Goal: Task Accomplishment & Management: Complete application form

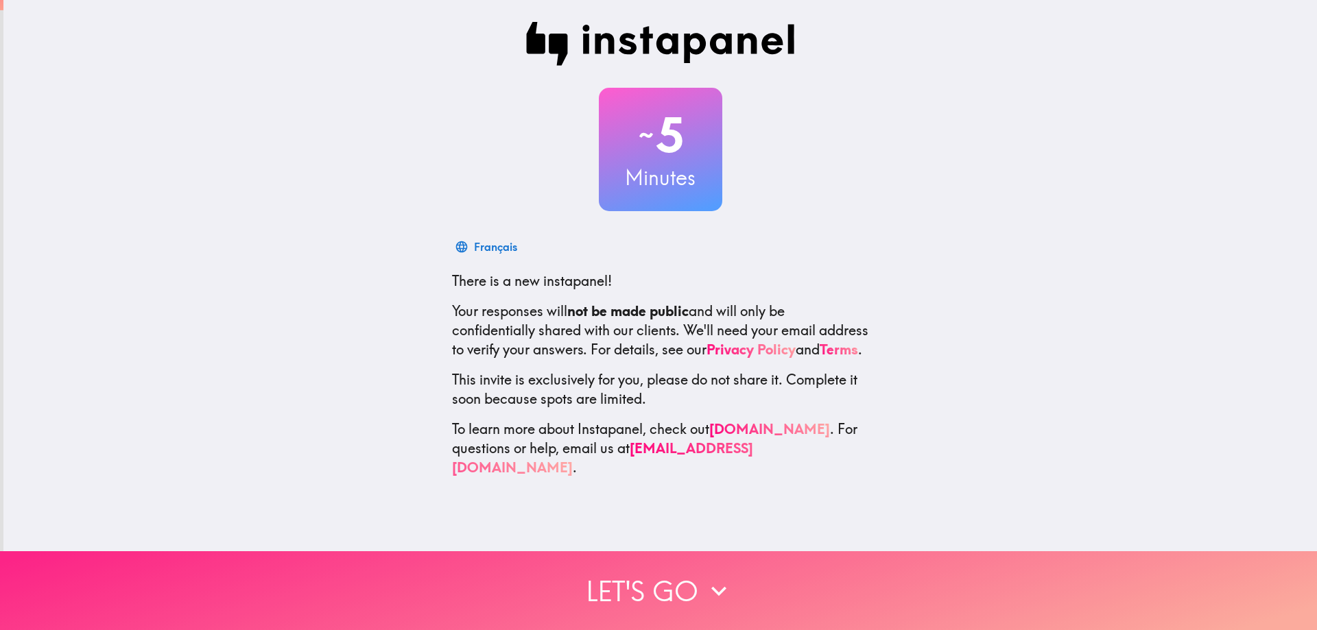
click at [623, 555] on button "Let's go" at bounding box center [658, 590] width 1317 height 79
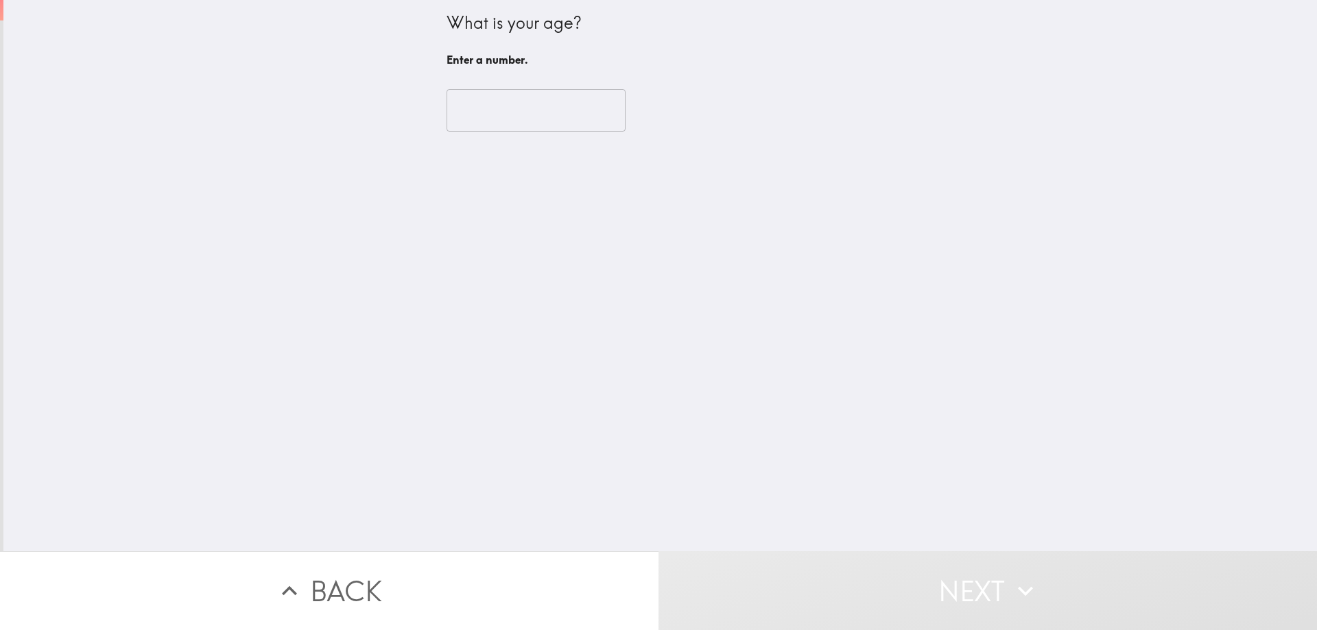
click at [491, 113] on input "number" at bounding box center [535, 110] width 179 height 43
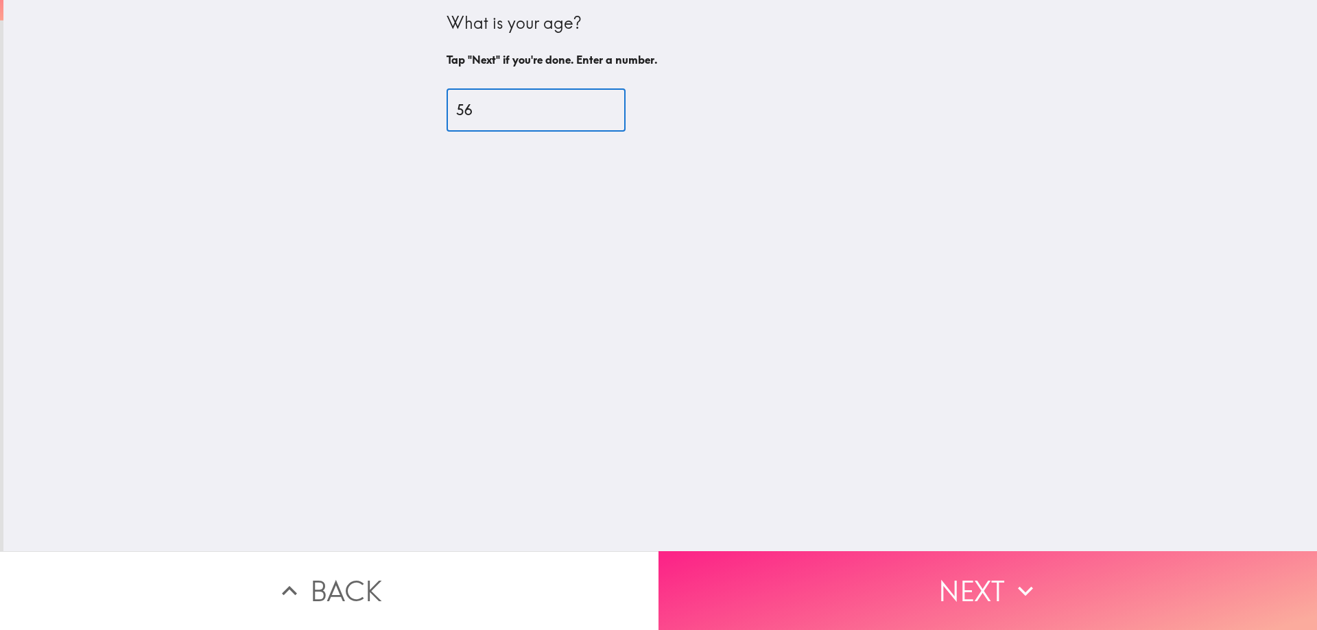
type input "56"
click at [840, 564] on button "Next" at bounding box center [987, 590] width 658 height 79
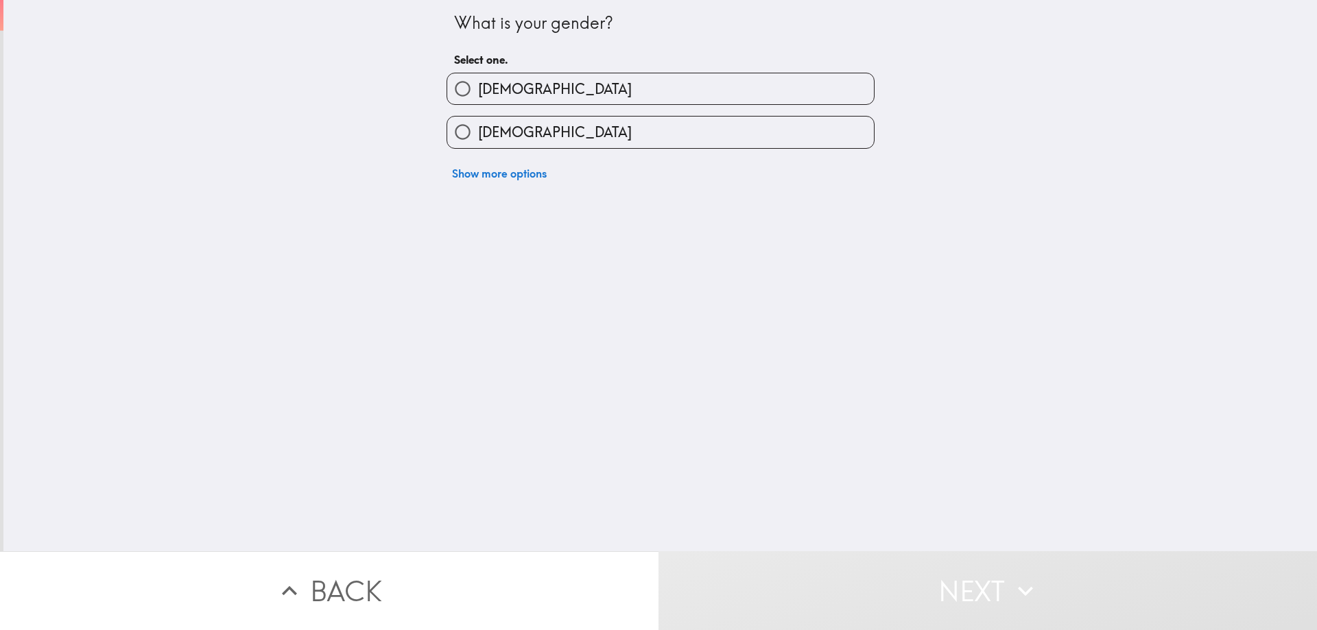
click at [458, 80] on input "[DEMOGRAPHIC_DATA]" at bounding box center [462, 88] width 31 height 31
radio input "true"
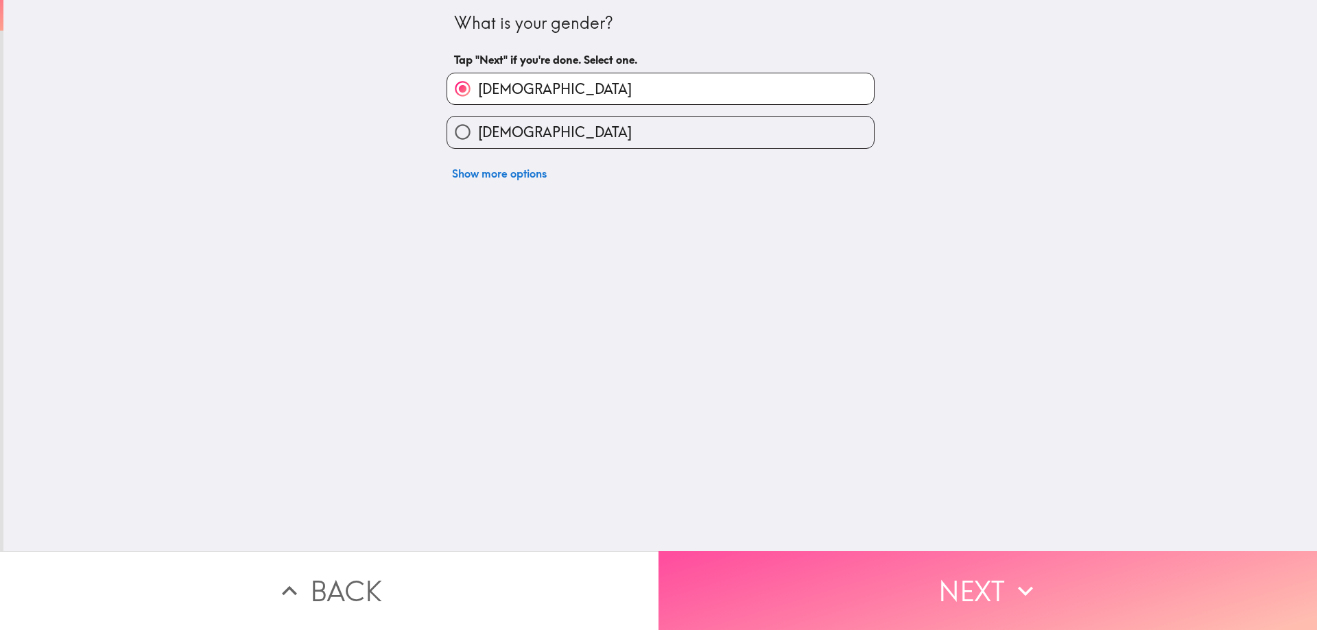
click at [824, 582] on button "Next" at bounding box center [987, 590] width 658 height 79
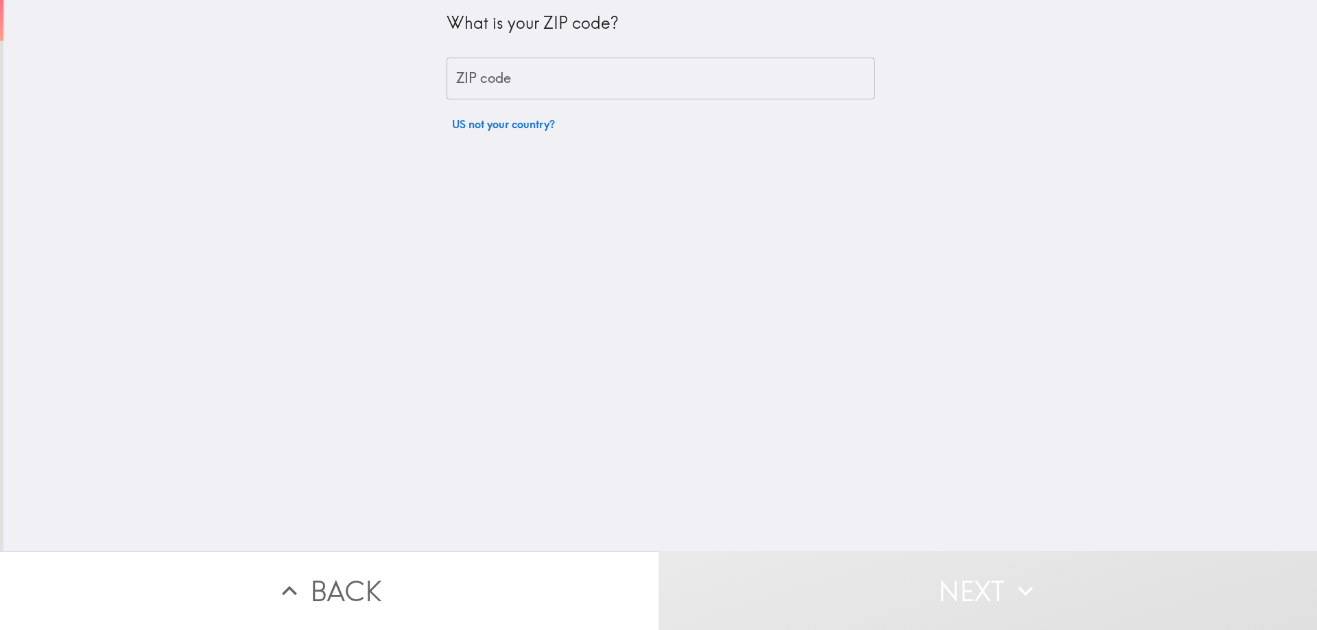
click at [477, 84] on input "ZIP code" at bounding box center [660, 79] width 428 height 43
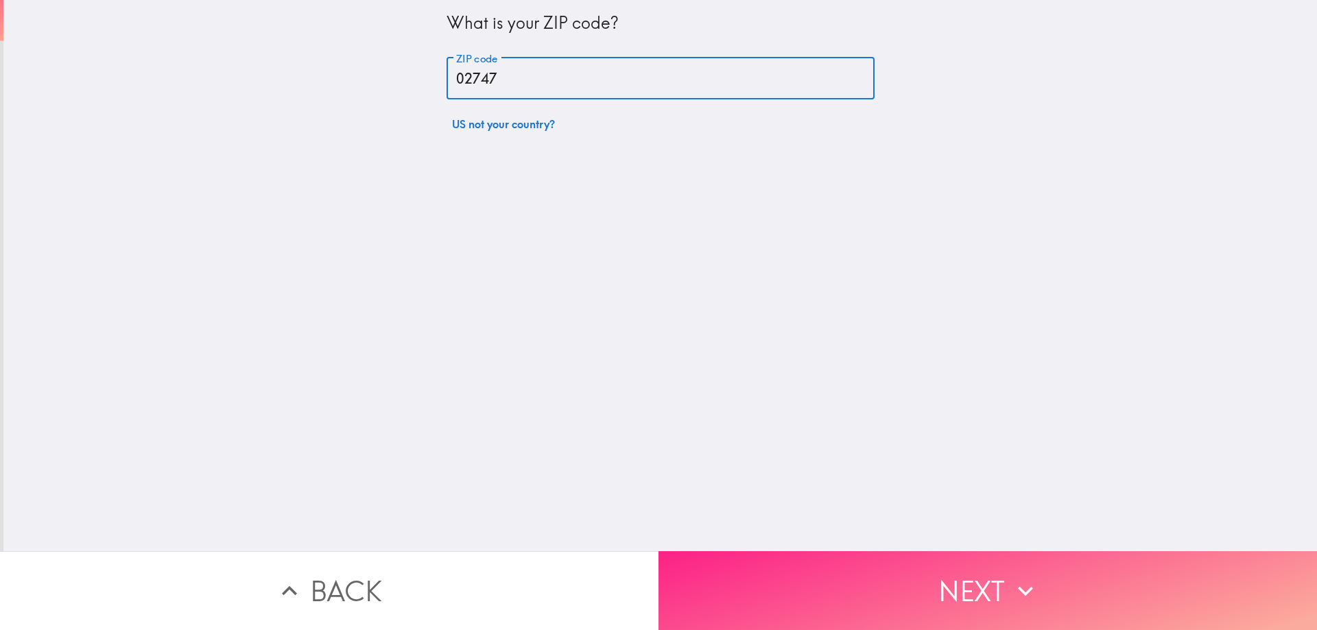
type input "02747"
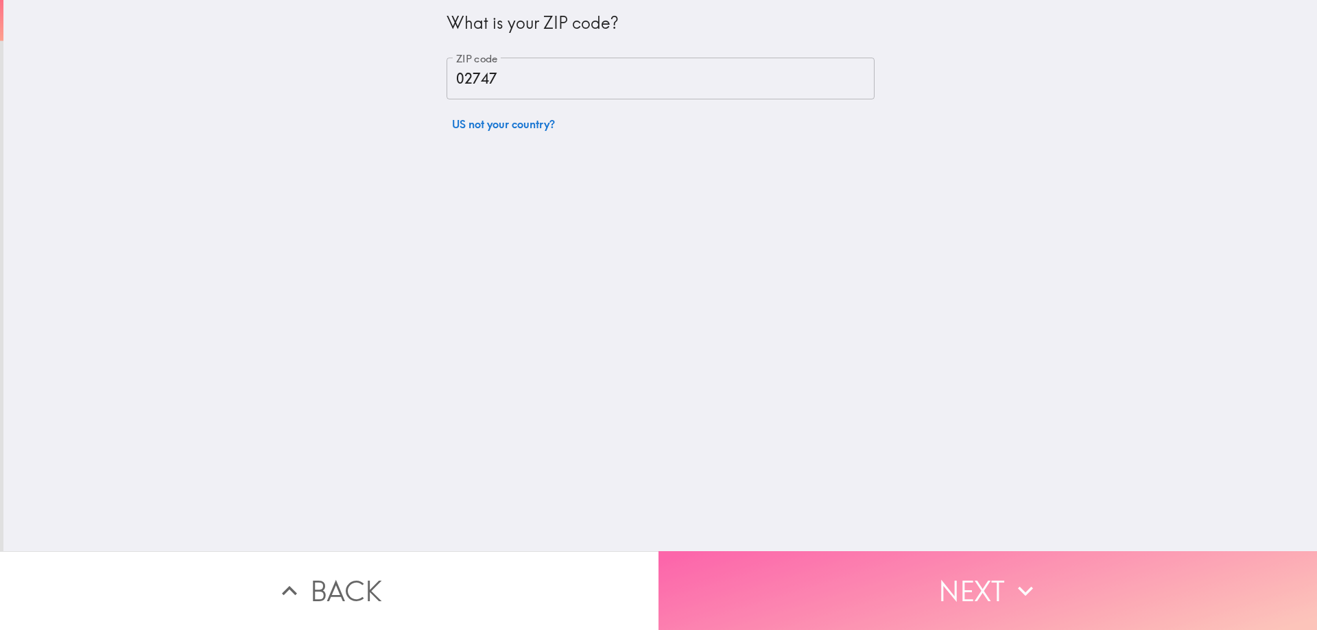
click at [828, 560] on button "Next" at bounding box center [987, 590] width 658 height 79
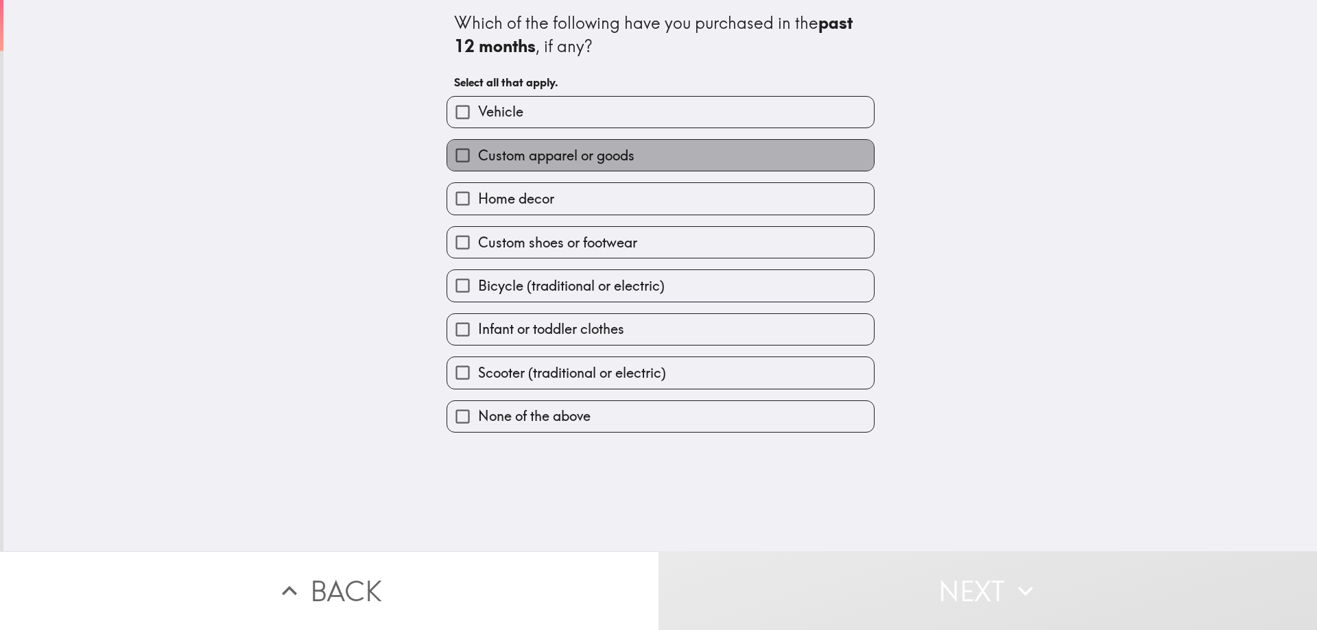
click at [742, 142] on label "Custom apparel or goods" at bounding box center [660, 155] width 427 height 31
click at [478, 142] on input "Custom apparel or goods" at bounding box center [462, 155] width 31 height 31
checkbox input "true"
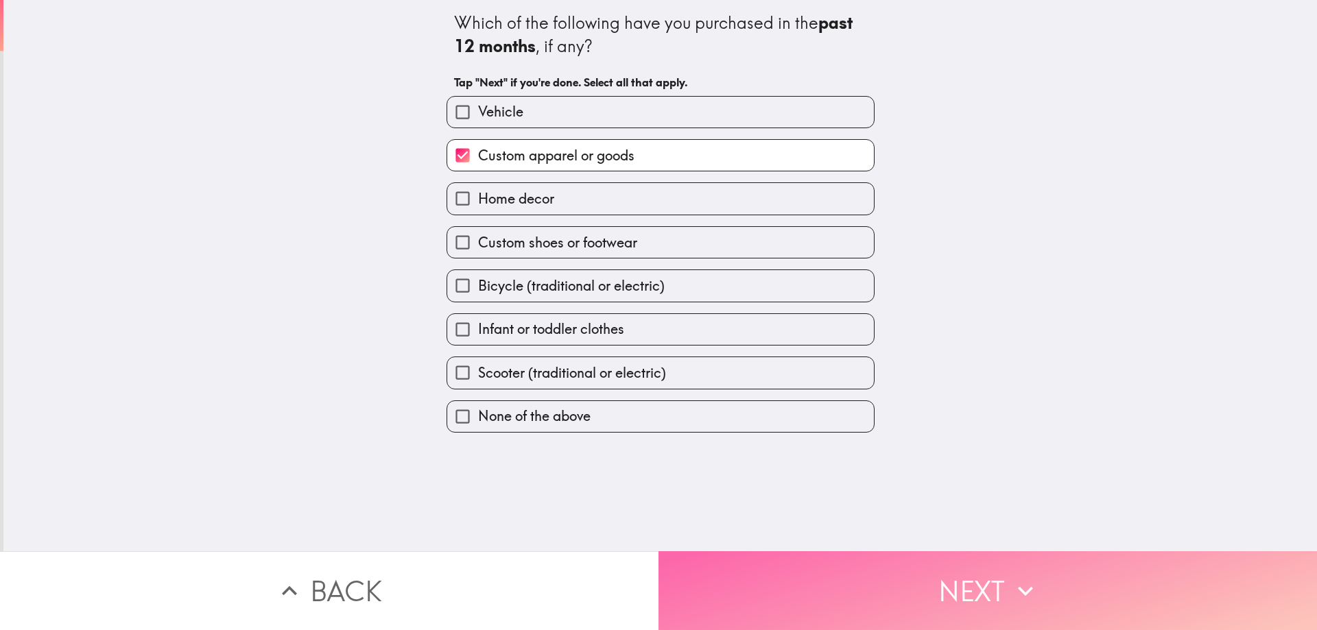
click at [796, 582] on button "Next" at bounding box center [987, 590] width 658 height 79
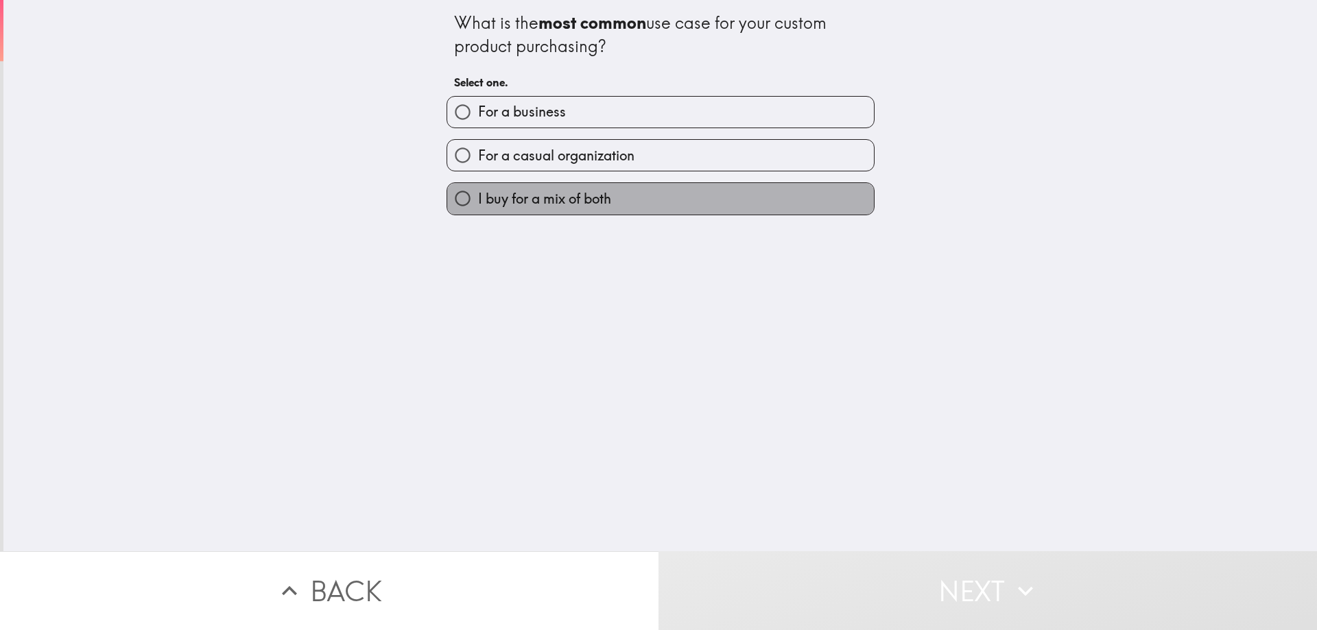
click at [573, 189] on span "I buy for a mix of both" at bounding box center [544, 198] width 133 height 19
click at [478, 189] on input "I buy for a mix of both" at bounding box center [462, 198] width 31 height 31
radio input "true"
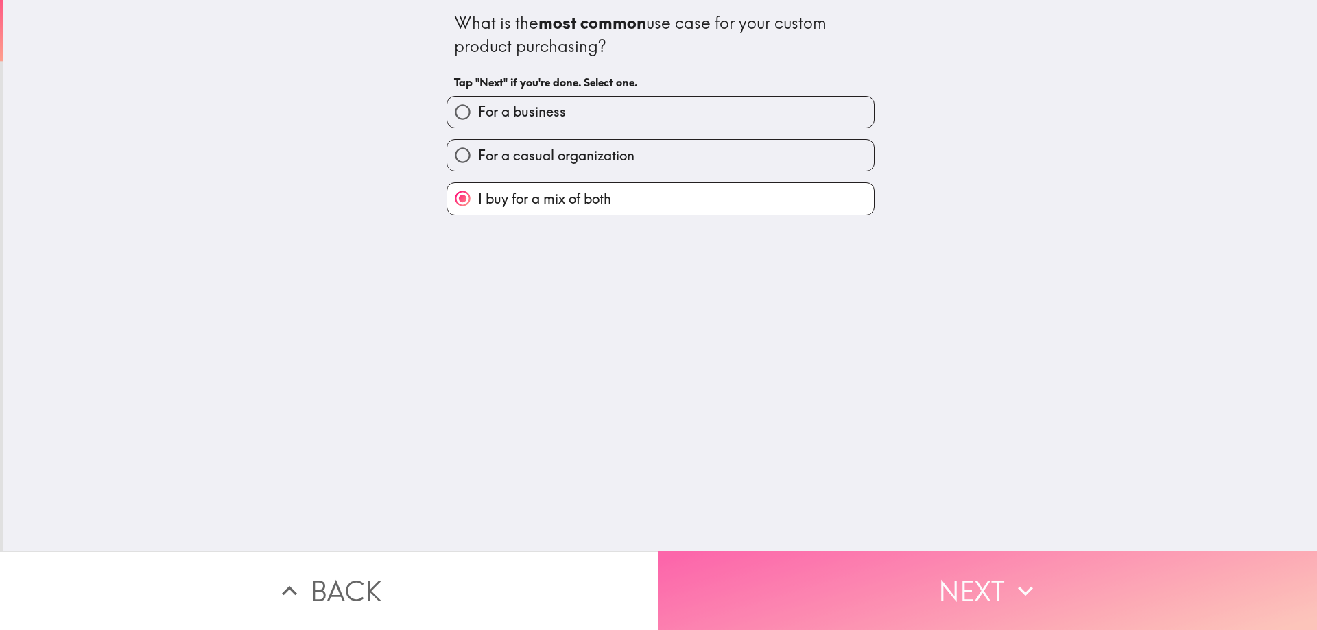
click at [827, 568] on button "Next" at bounding box center [987, 590] width 658 height 79
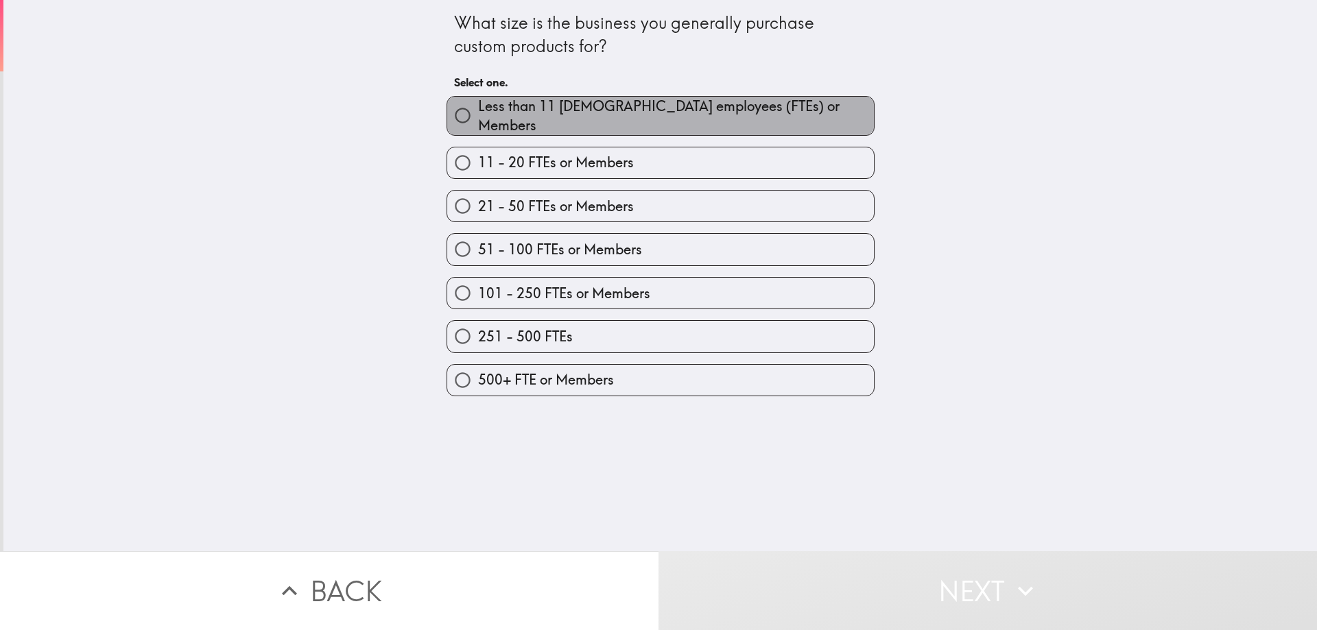
click at [512, 112] on span "Less than 11 [DEMOGRAPHIC_DATA] employees (FTEs) or Members" at bounding box center [676, 116] width 396 height 38
click at [478, 112] on input "Less than 11 [DEMOGRAPHIC_DATA] employees (FTEs) or Members" at bounding box center [462, 115] width 31 height 31
radio input "true"
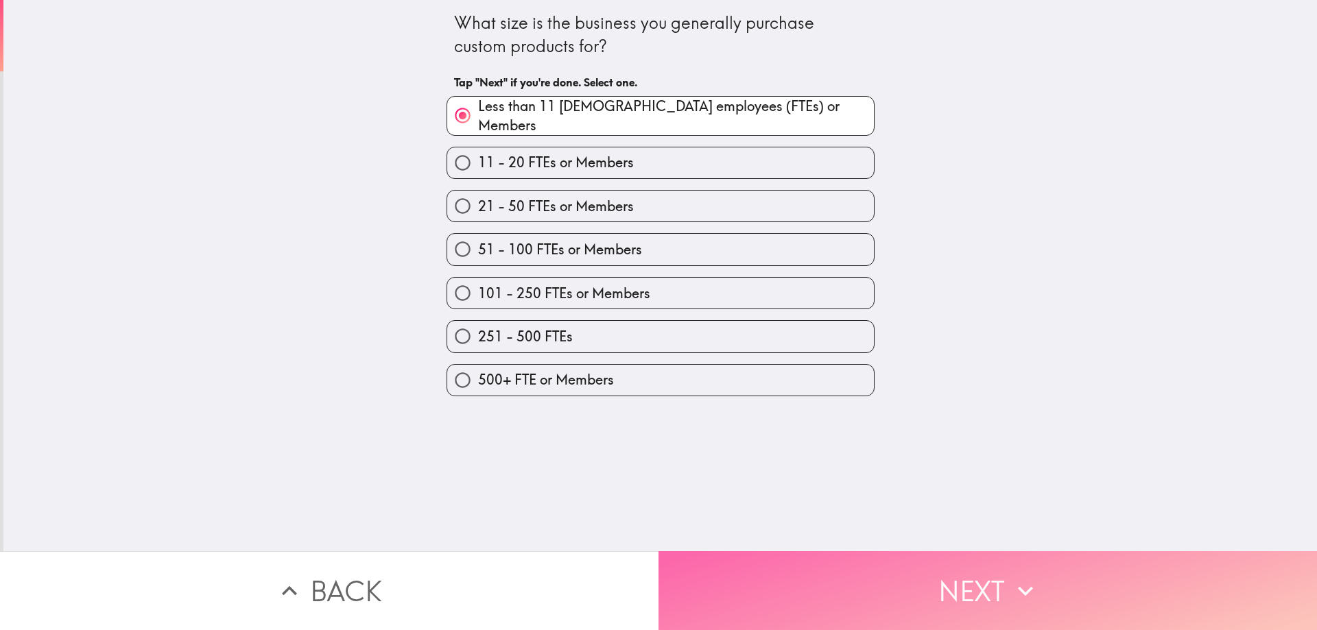
click at [765, 584] on button "Next" at bounding box center [987, 590] width 658 height 79
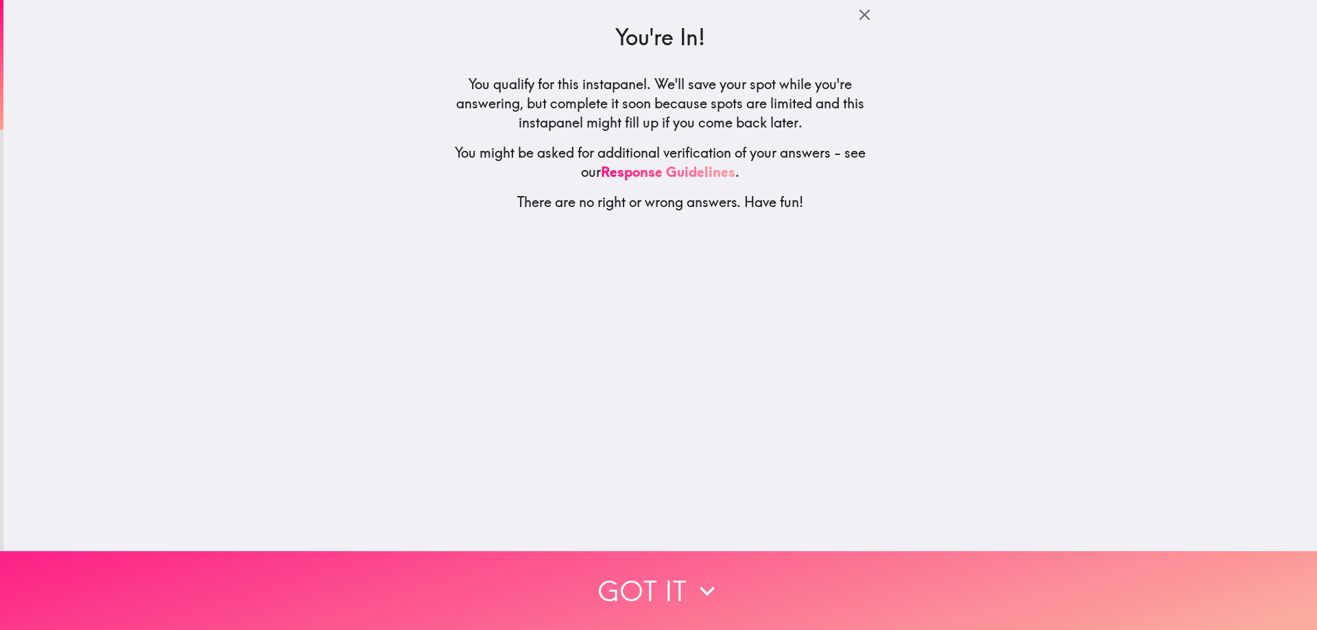
click at [684, 588] on button "Got it" at bounding box center [658, 590] width 1317 height 79
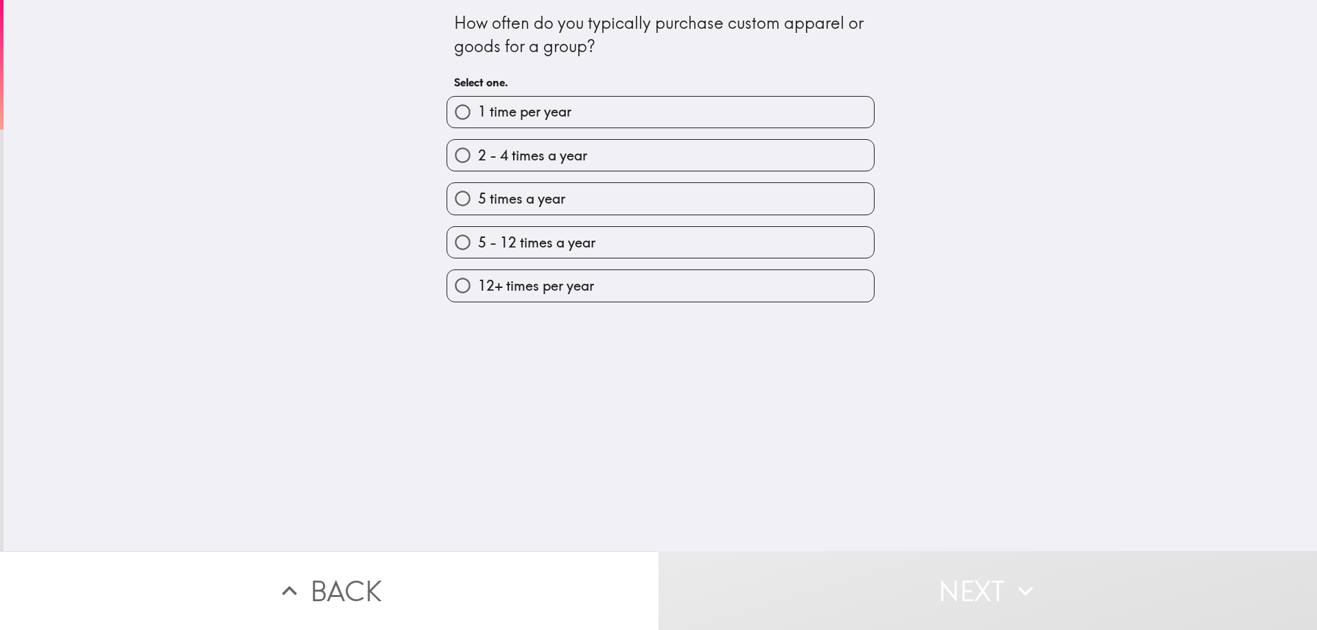
click at [488, 157] on span "2 - 4 times a year" at bounding box center [532, 155] width 109 height 19
click at [478, 157] on input "2 - 4 times a year" at bounding box center [462, 155] width 31 height 31
radio input "true"
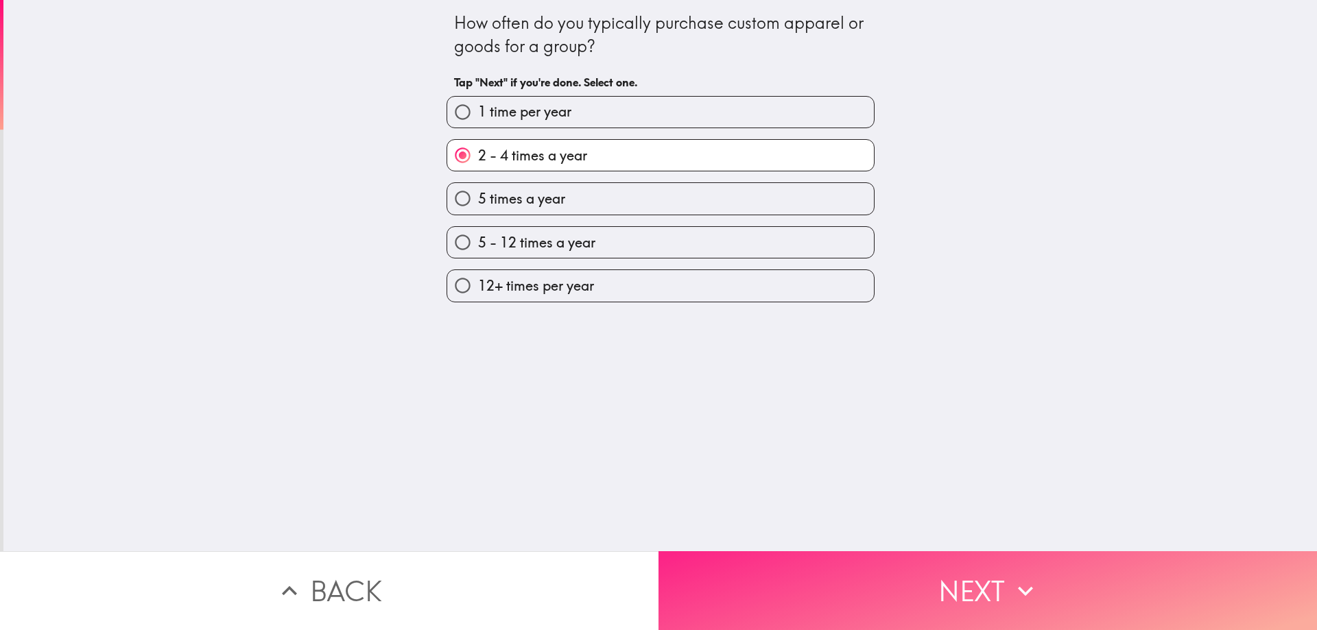
click at [706, 569] on button "Next" at bounding box center [987, 590] width 658 height 79
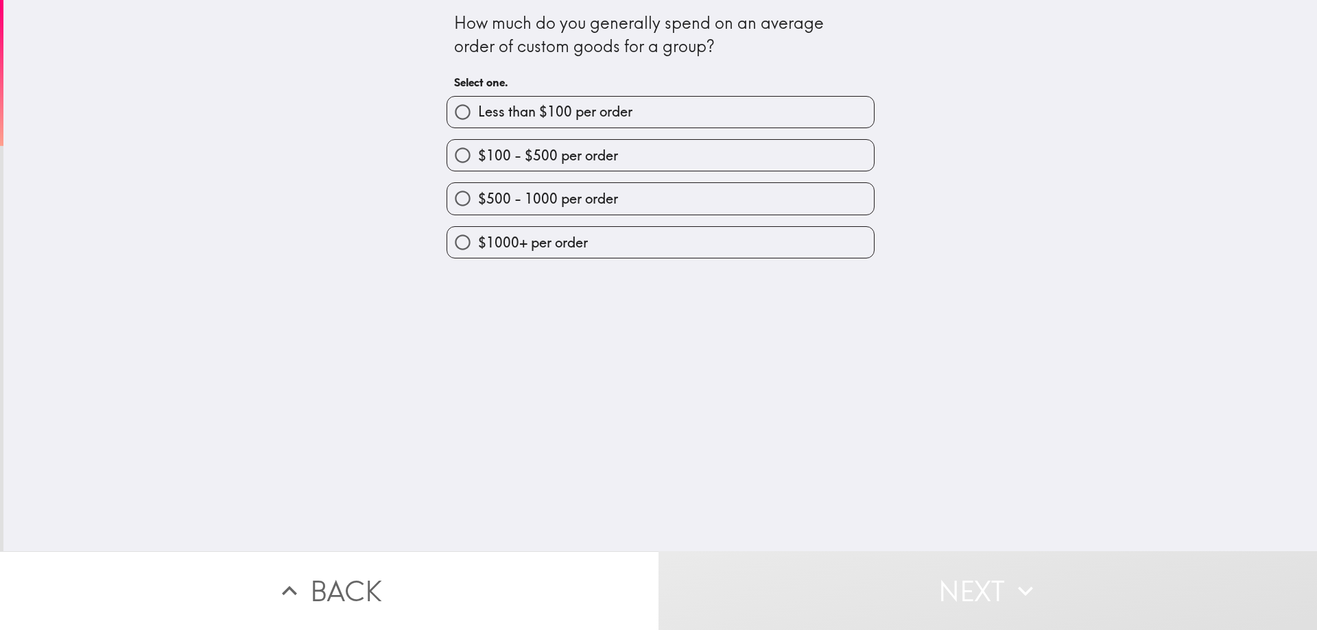
click at [681, 108] on label "Less than $100 per order" at bounding box center [660, 112] width 427 height 31
click at [478, 108] on input "Less than $100 per order" at bounding box center [462, 112] width 31 height 31
radio input "true"
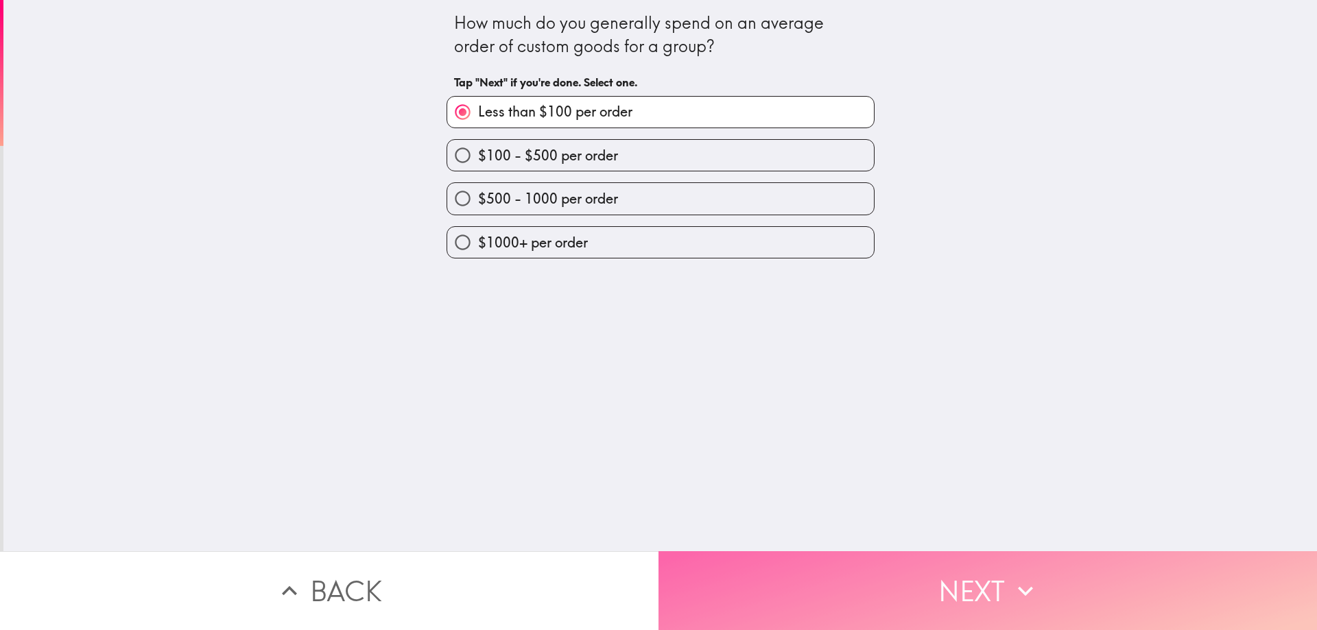
click at [769, 584] on button "Next" at bounding box center [987, 590] width 658 height 79
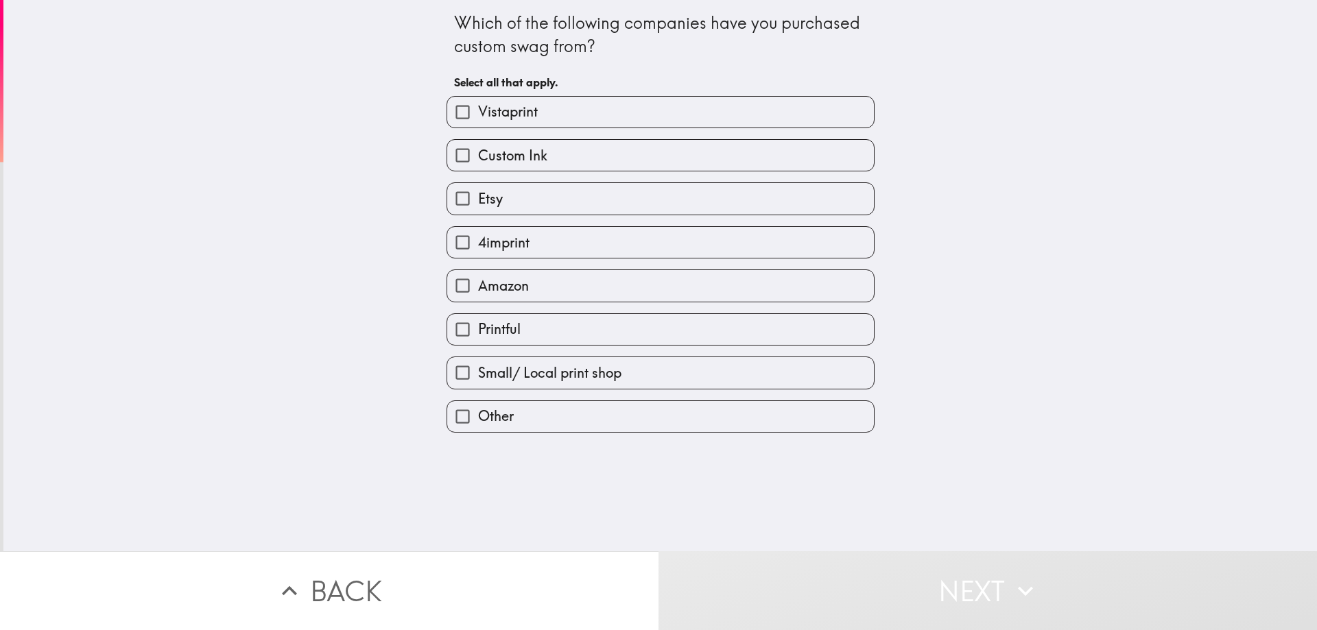
click at [596, 283] on label "Amazon" at bounding box center [660, 285] width 427 height 31
click at [478, 283] on input "Amazon" at bounding box center [462, 285] width 31 height 31
checkbox input "true"
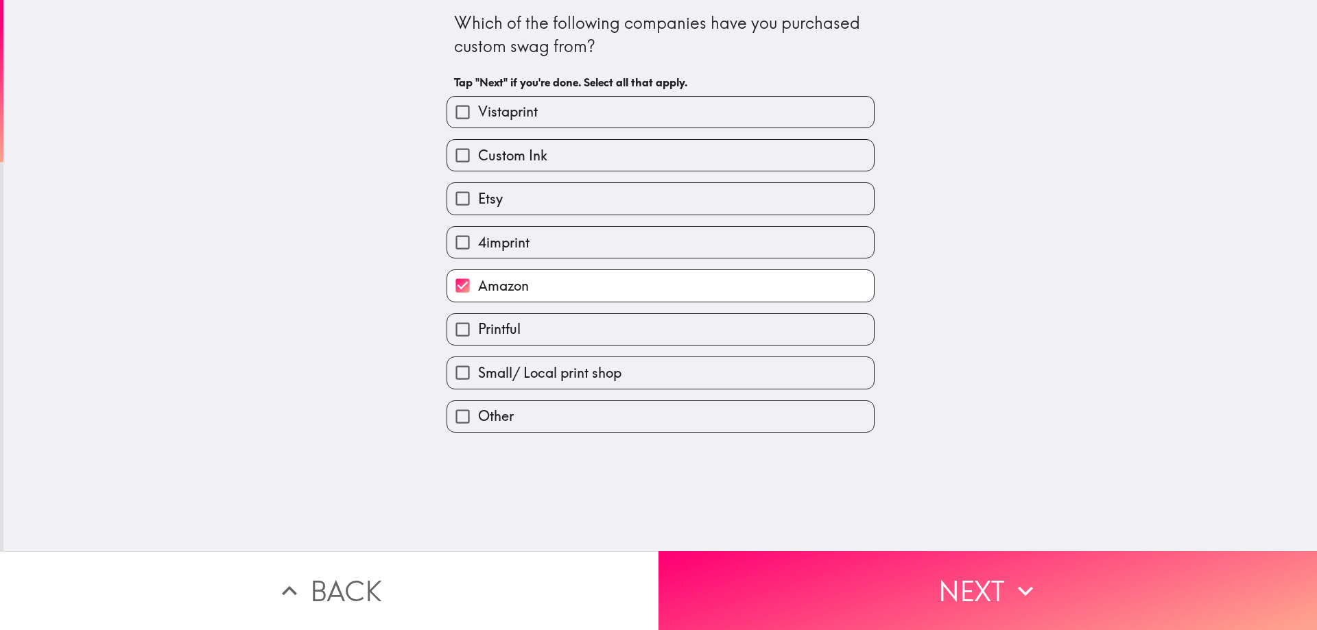
click at [558, 376] on span "Small/ Local print shop" at bounding box center [549, 372] width 143 height 19
click at [478, 376] on input "Small/ Local print shop" at bounding box center [462, 372] width 31 height 31
checkbox input "true"
click at [586, 232] on label "4imprint" at bounding box center [660, 242] width 427 height 31
click at [478, 232] on input "4imprint" at bounding box center [462, 242] width 31 height 31
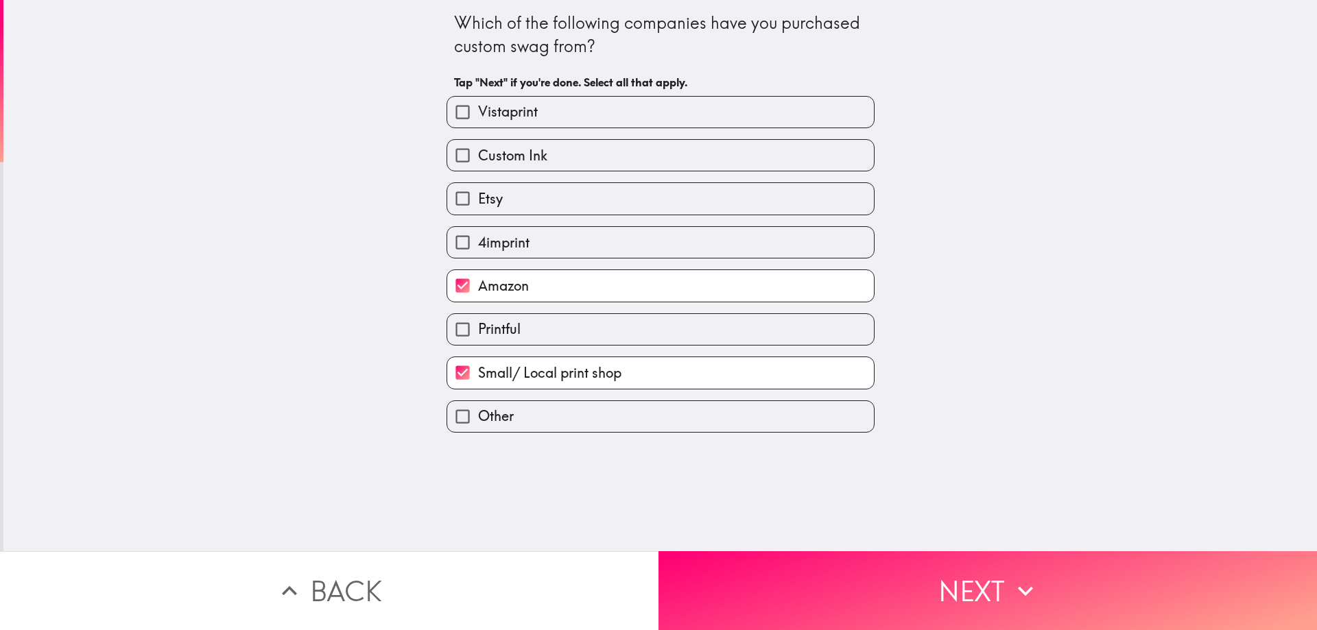
checkbox input "true"
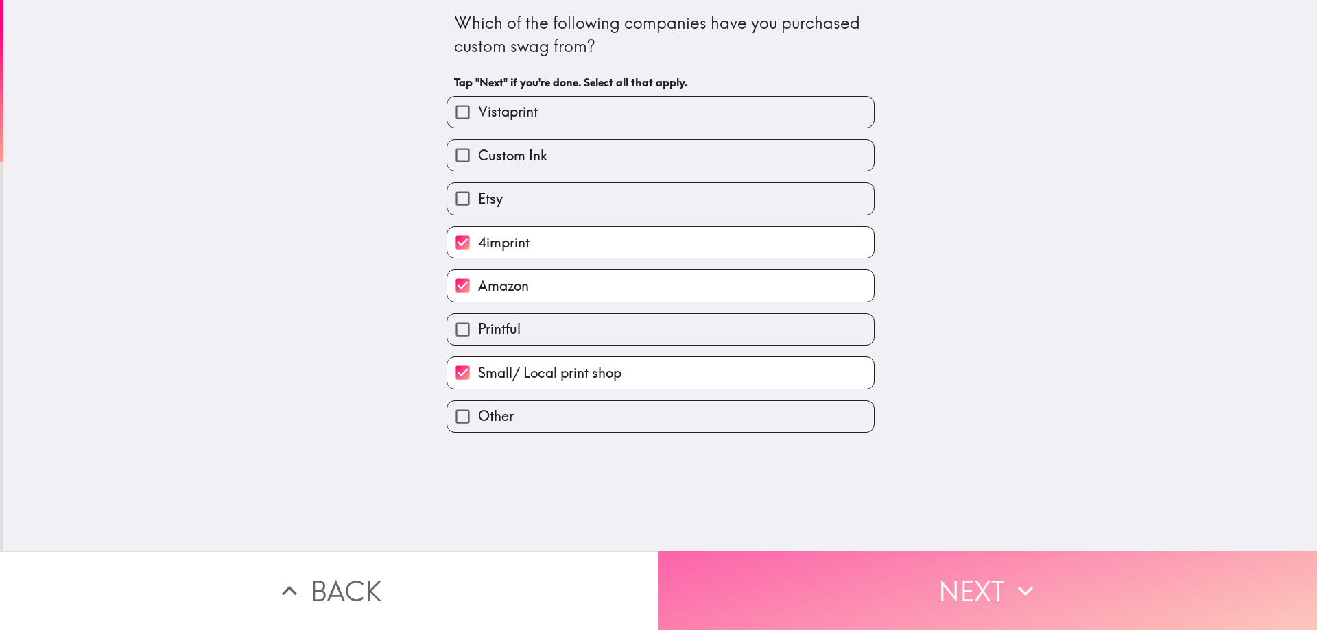
click at [775, 590] on button "Next" at bounding box center [987, 590] width 658 height 79
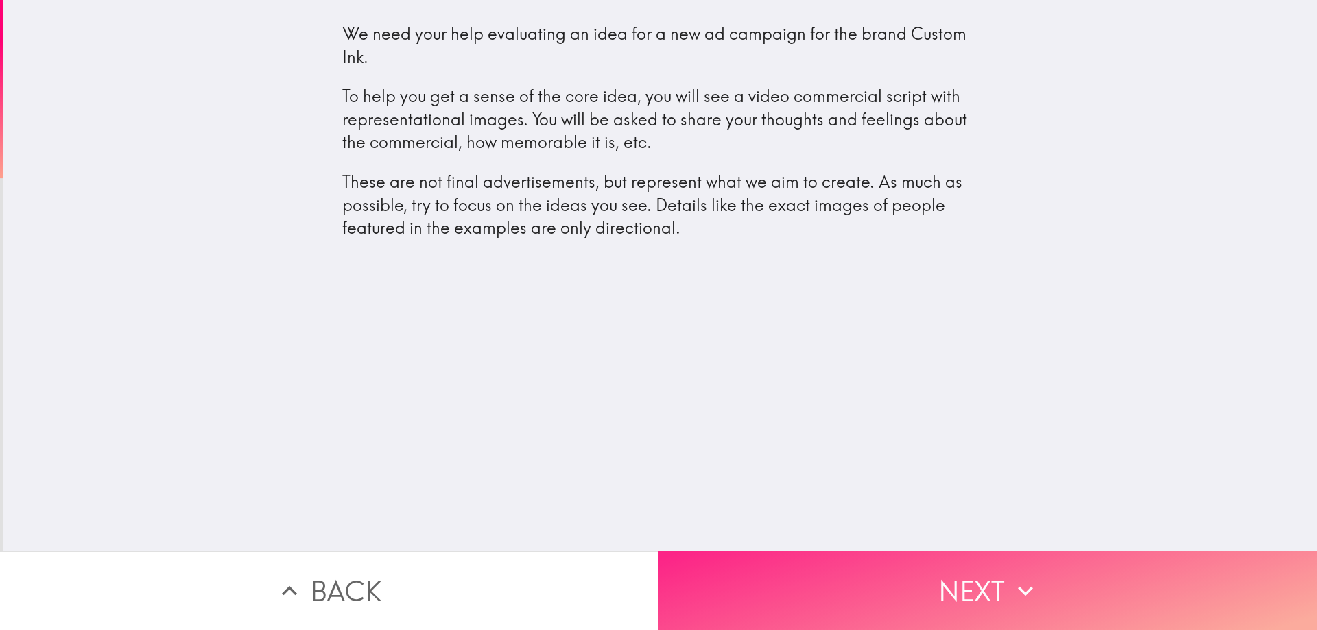
click at [814, 570] on button "Next" at bounding box center [987, 590] width 658 height 79
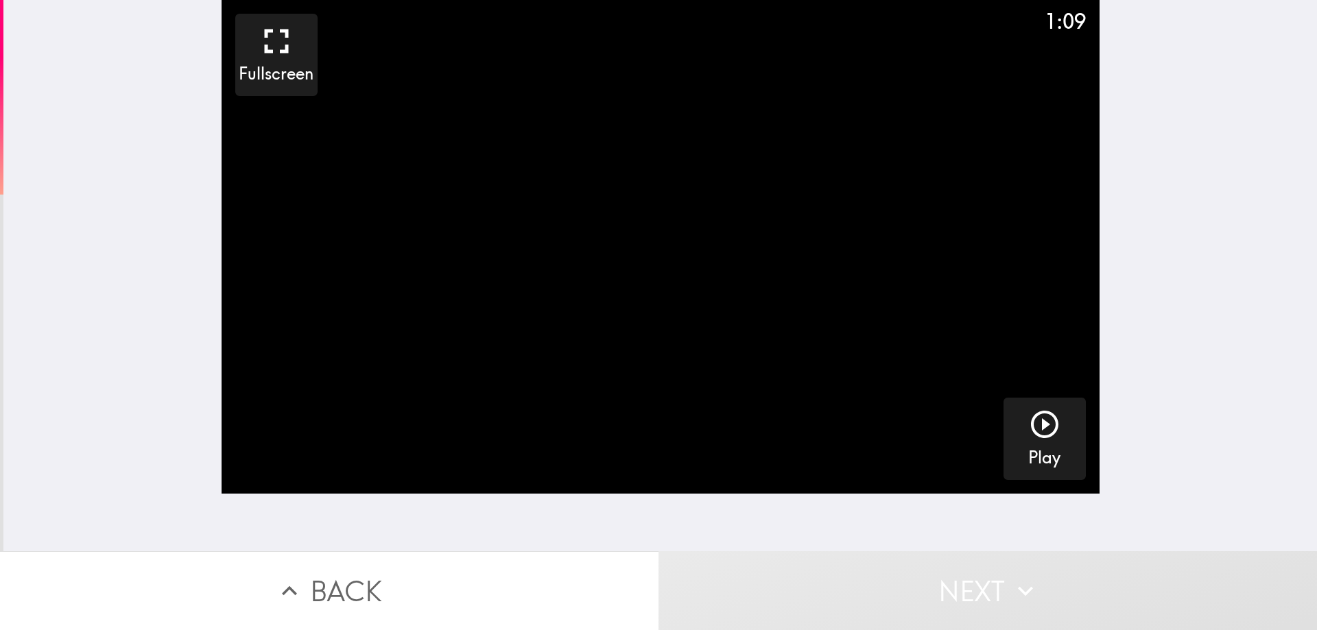
click at [1206, 456] on div "1:09 Fullscreen Play" at bounding box center [659, 275] width 1313 height 551
click at [1034, 428] on icon "button" at bounding box center [1044, 424] width 27 height 27
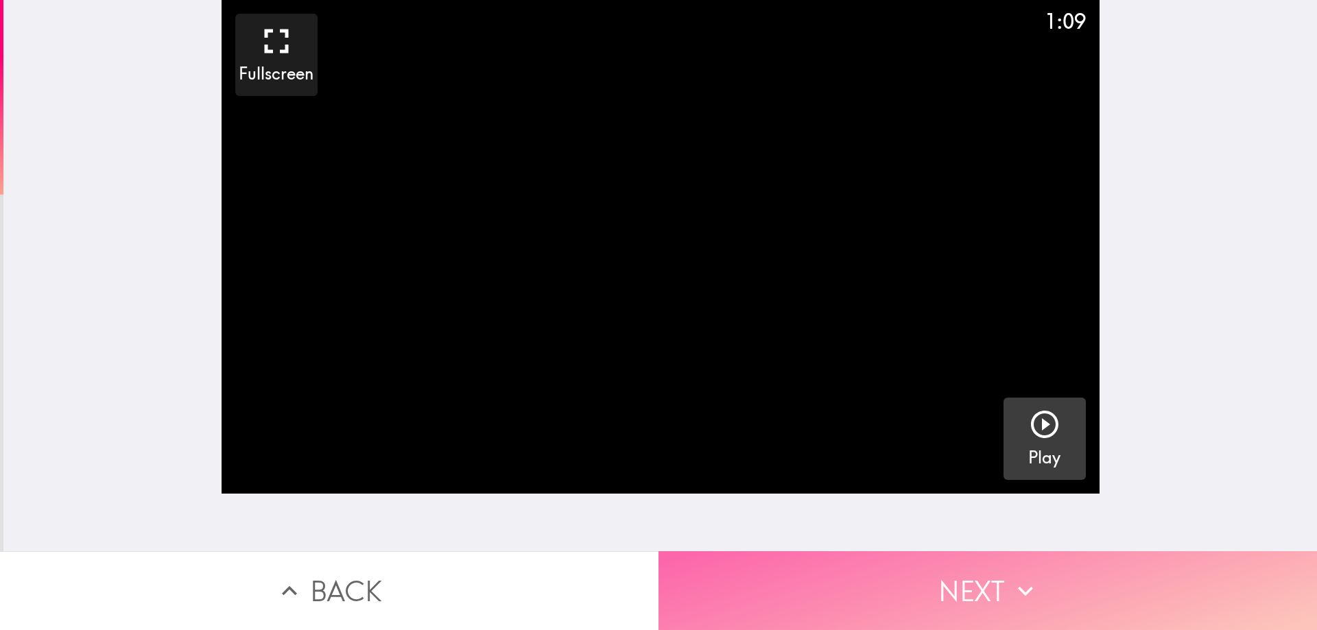
click at [920, 595] on button "Next" at bounding box center [987, 590] width 658 height 79
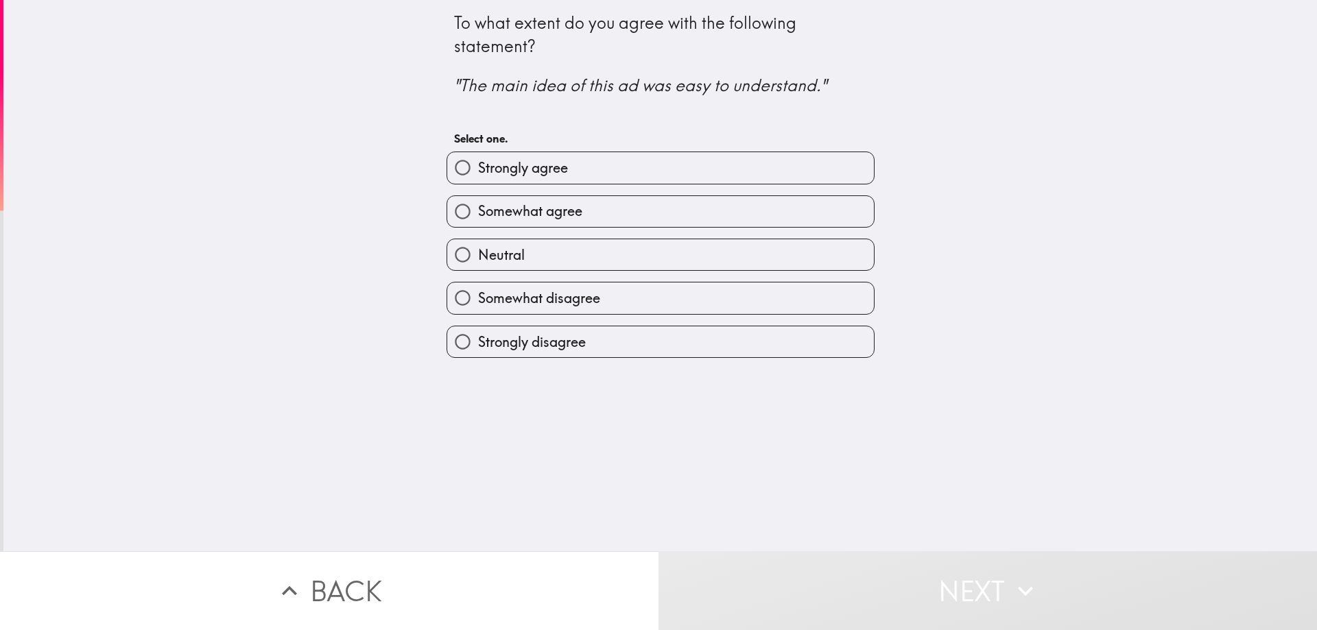
click at [597, 204] on label "Somewhat agree" at bounding box center [660, 211] width 427 height 31
click at [478, 204] on input "Somewhat agree" at bounding box center [462, 211] width 31 height 31
radio input "true"
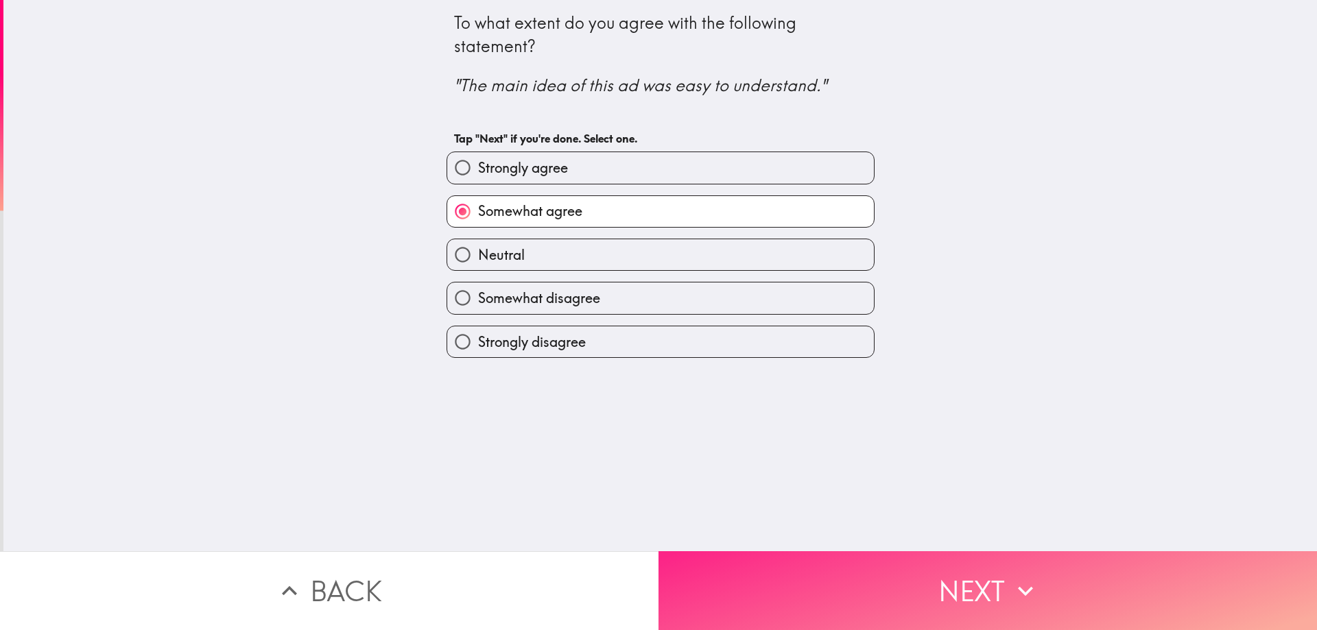
click at [786, 574] on button "Next" at bounding box center [987, 590] width 658 height 79
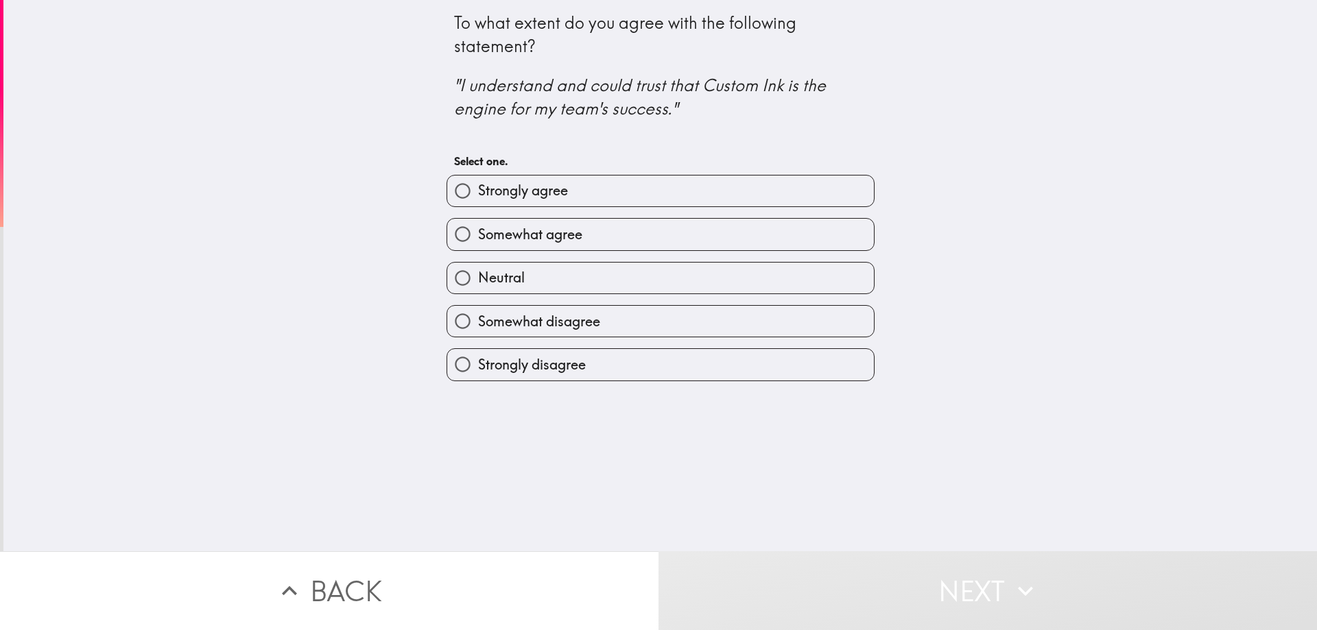
click at [534, 232] on span "Somewhat agree" at bounding box center [530, 234] width 104 height 19
click at [478, 232] on input "Somewhat agree" at bounding box center [462, 234] width 31 height 31
radio input "true"
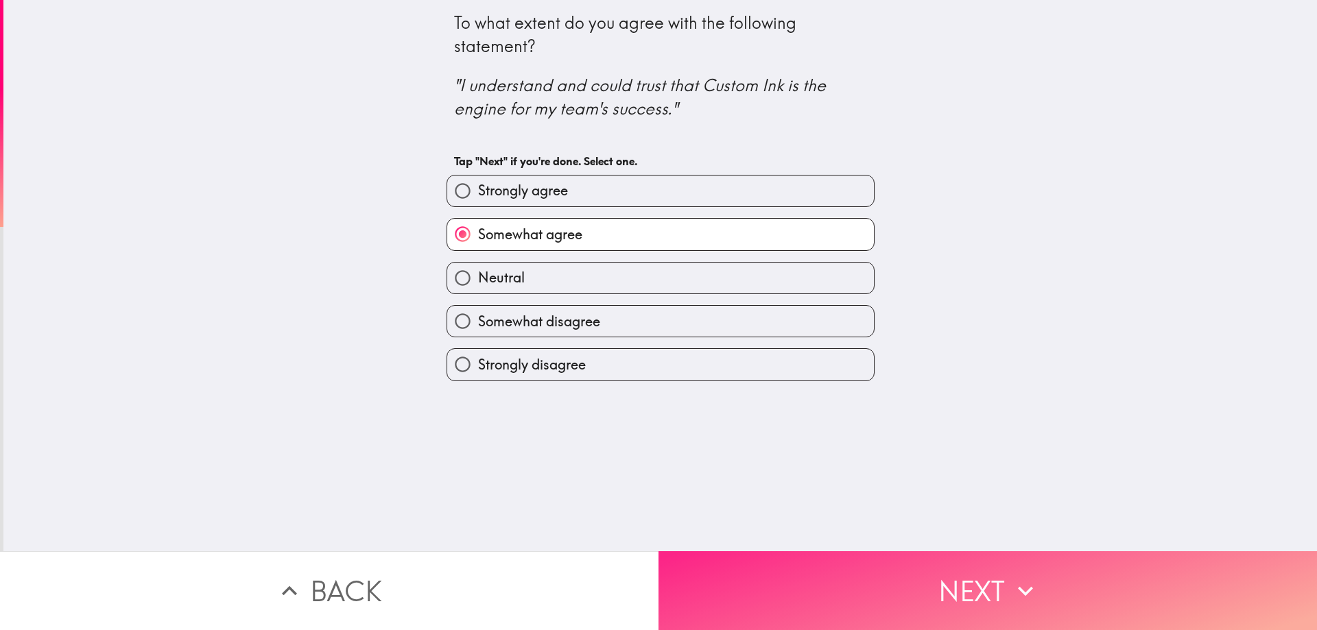
click at [748, 569] on button "Next" at bounding box center [987, 590] width 658 height 79
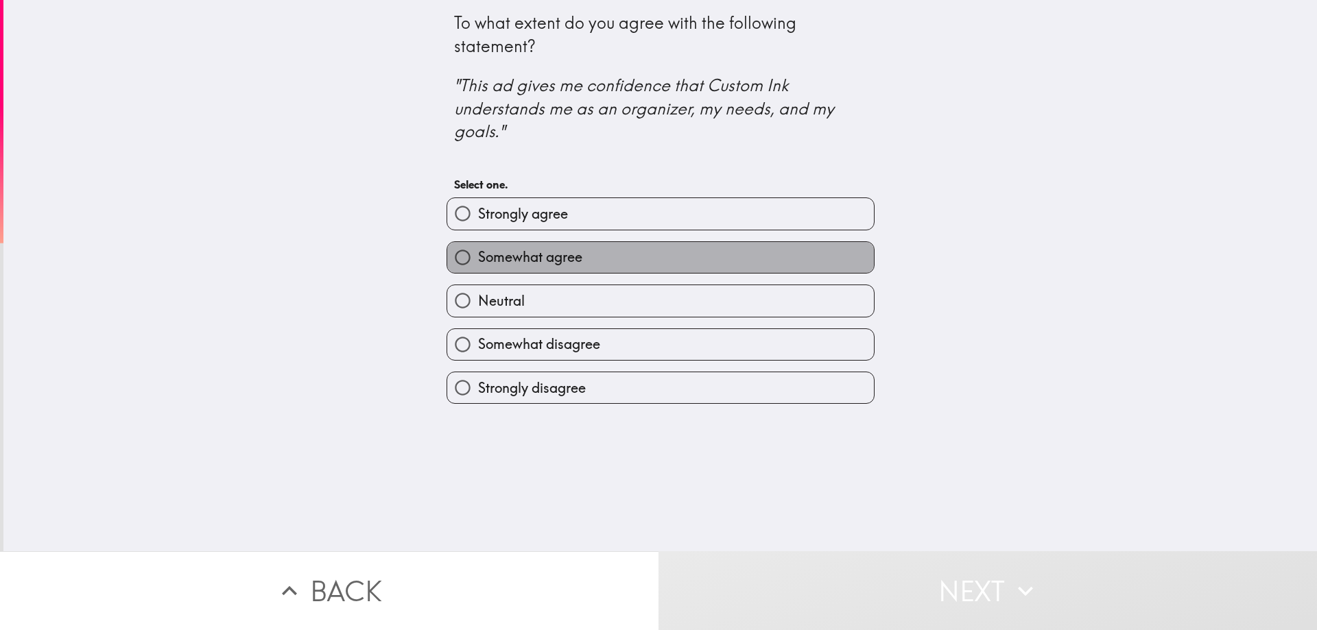
click at [656, 255] on label "Somewhat agree" at bounding box center [660, 257] width 427 height 31
click at [478, 255] on input "Somewhat agree" at bounding box center [462, 257] width 31 height 31
radio input "true"
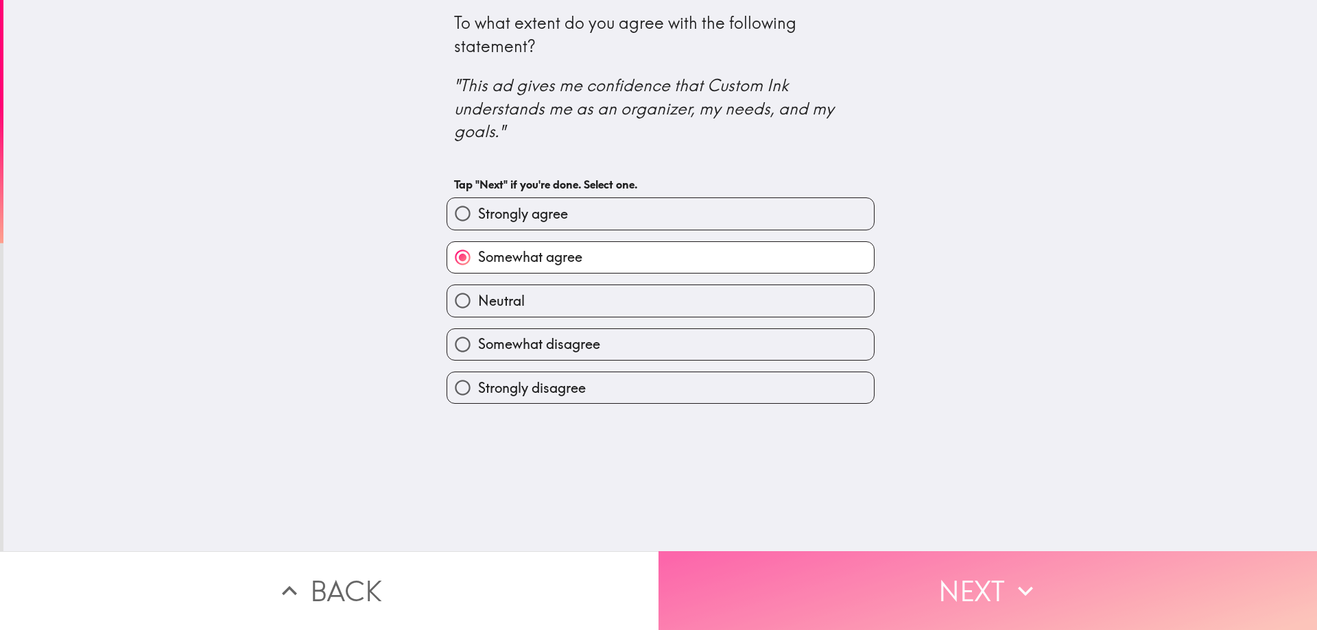
click at [811, 555] on button "Next" at bounding box center [987, 590] width 658 height 79
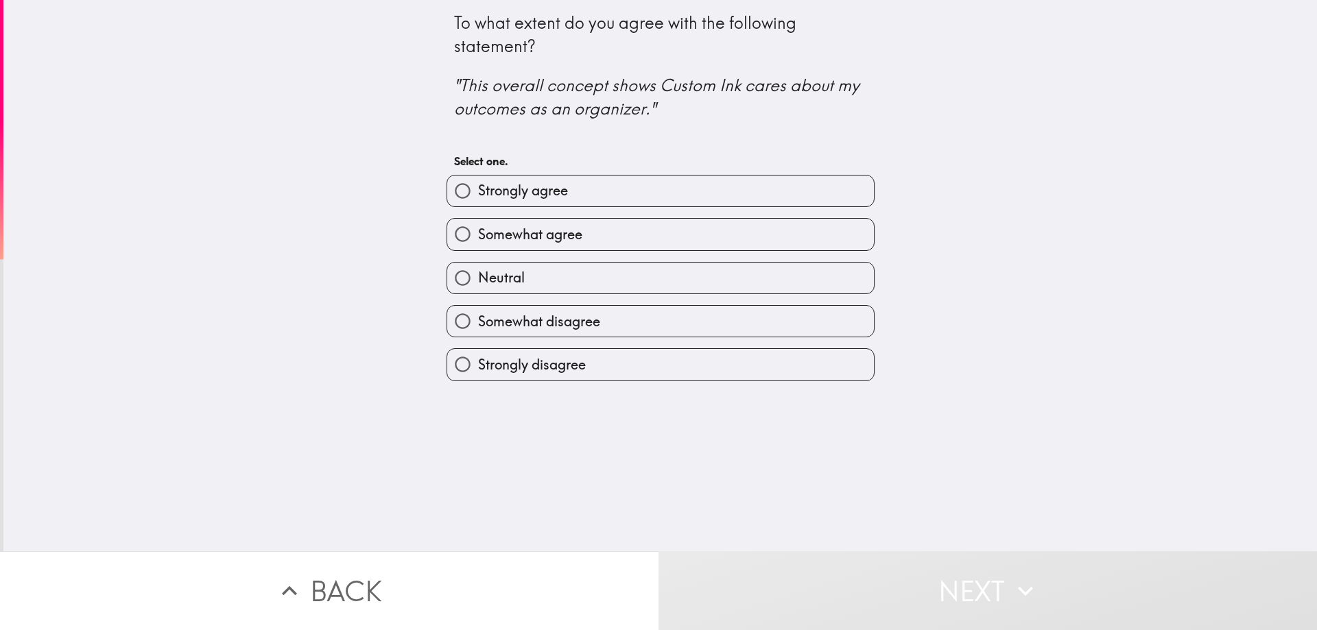
click at [508, 229] on span "Somewhat agree" at bounding box center [530, 234] width 104 height 19
click at [478, 229] on input "Somewhat agree" at bounding box center [462, 234] width 31 height 31
radio input "true"
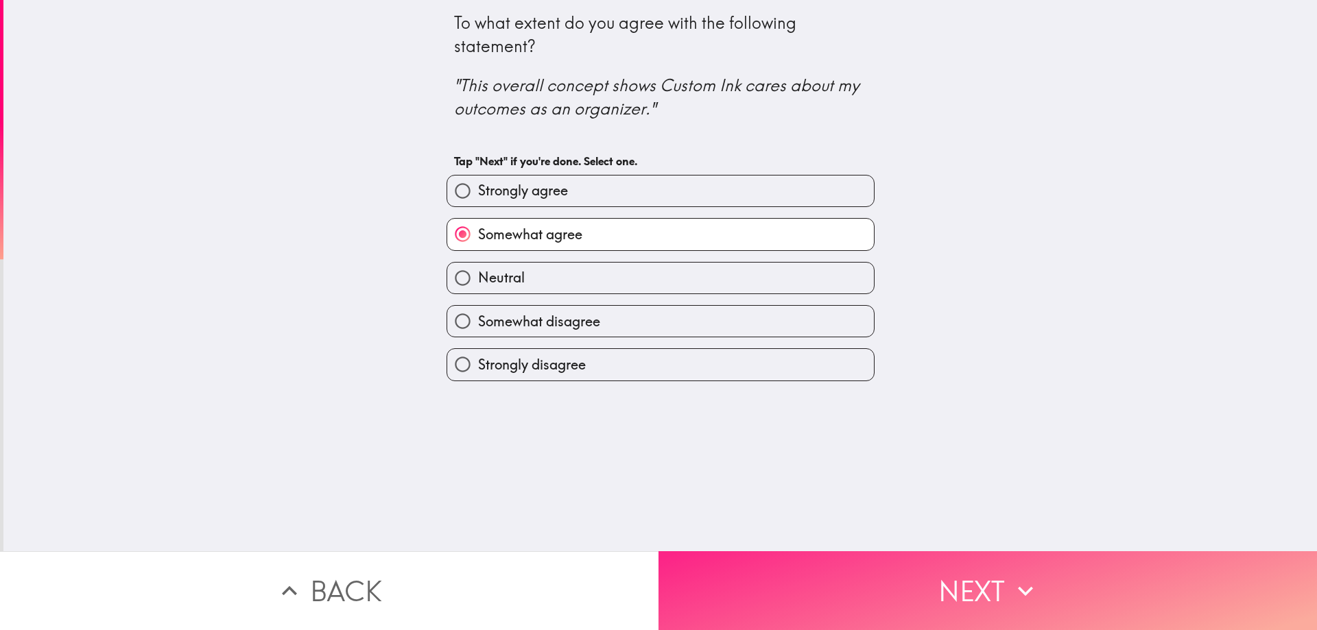
click at [772, 562] on button "Next" at bounding box center [987, 590] width 658 height 79
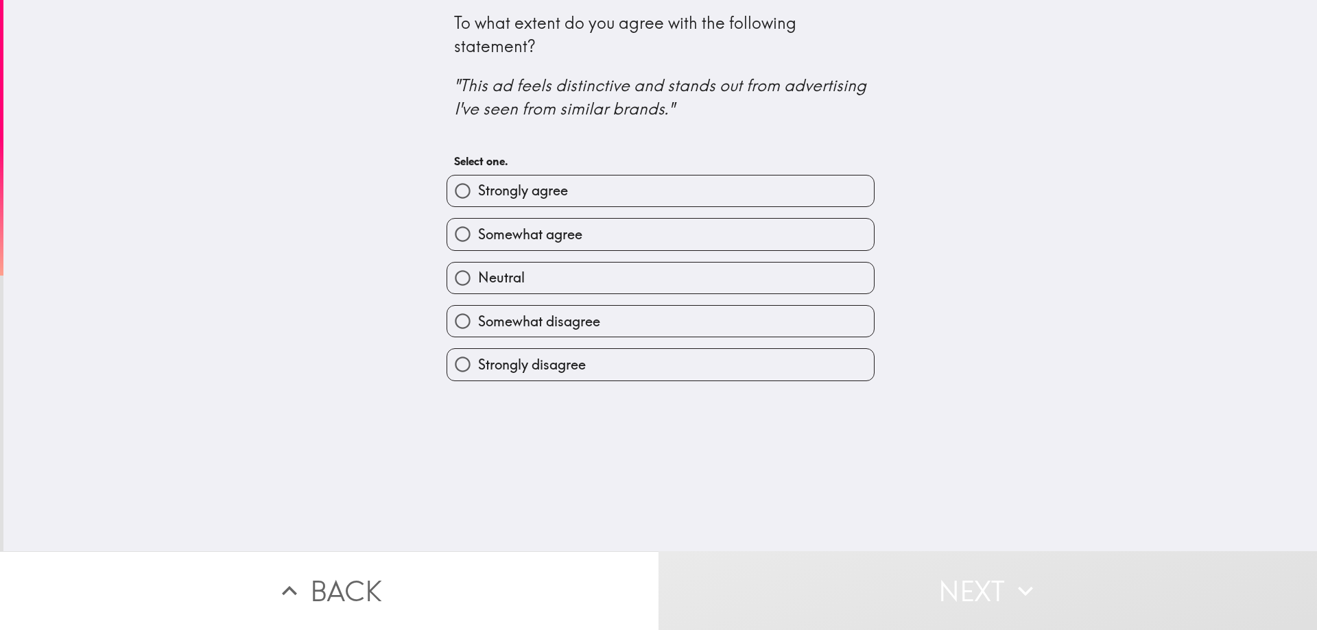
click at [507, 187] on span "Strongly agree" at bounding box center [523, 190] width 90 height 19
click at [478, 187] on input "Strongly agree" at bounding box center [462, 191] width 31 height 31
radio input "true"
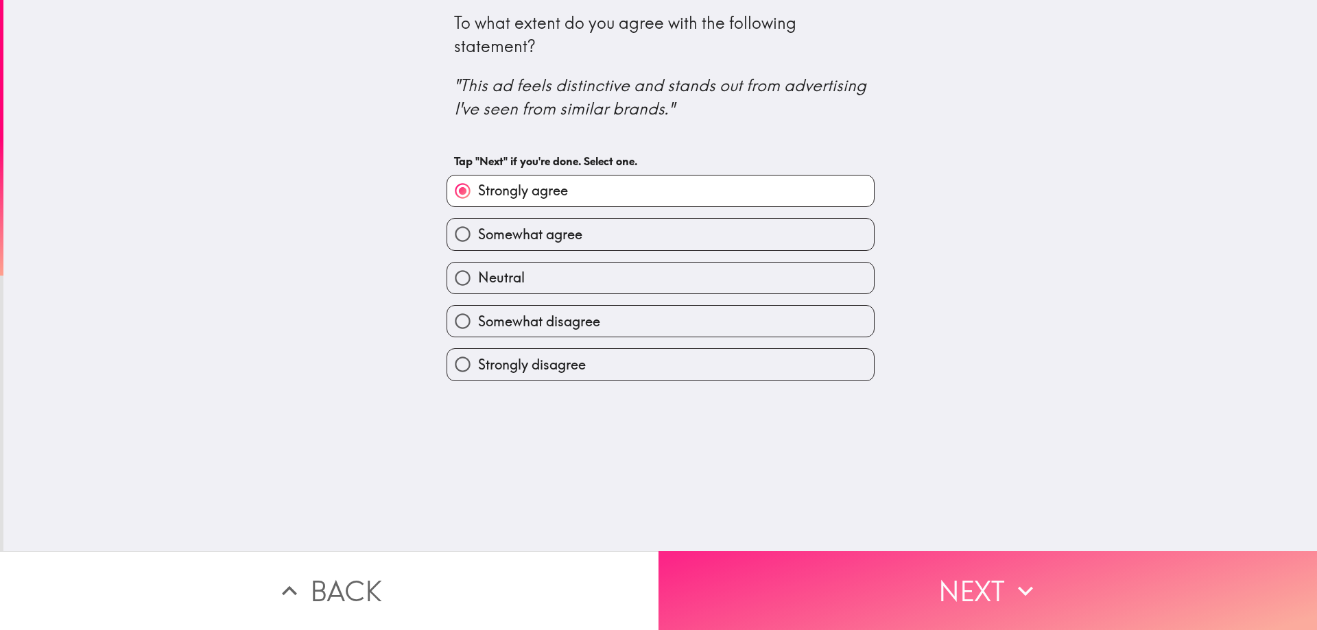
click at [795, 582] on button "Next" at bounding box center [987, 590] width 658 height 79
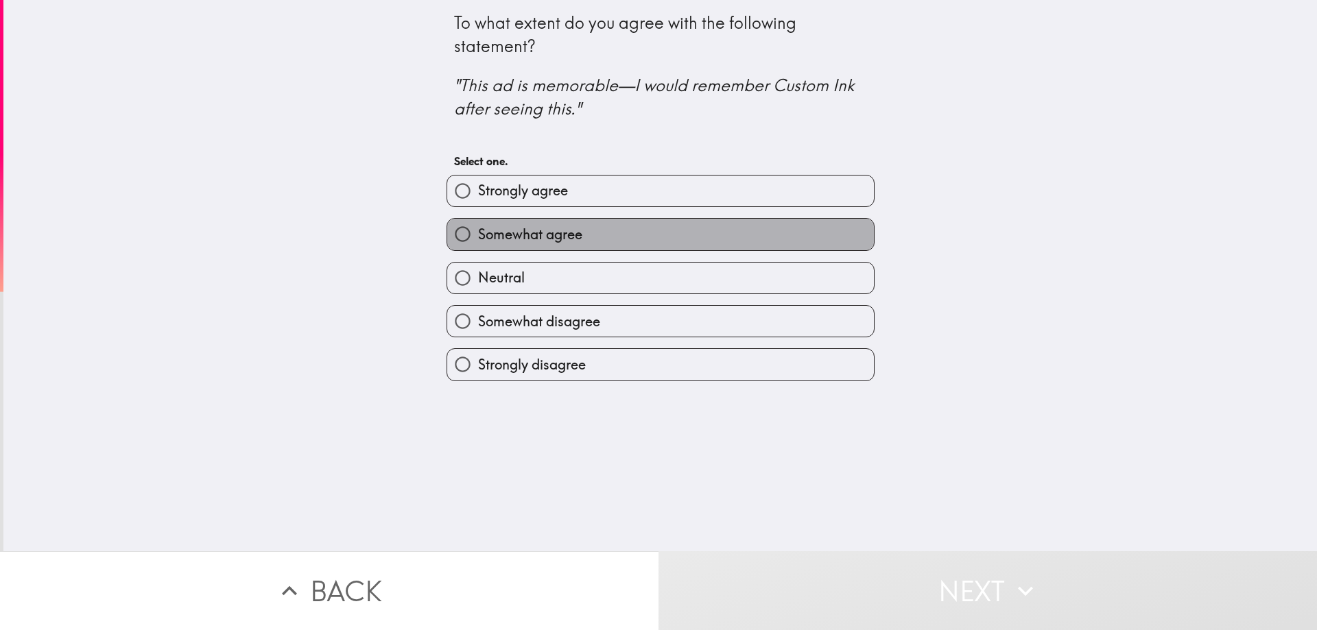
click at [524, 221] on label "Somewhat agree" at bounding box center [660, 234] width 427 height 31
click at [478, 221] on input "Somewhat agree" at bounding box center [462, 234] width 31 height 31
radio input "true"
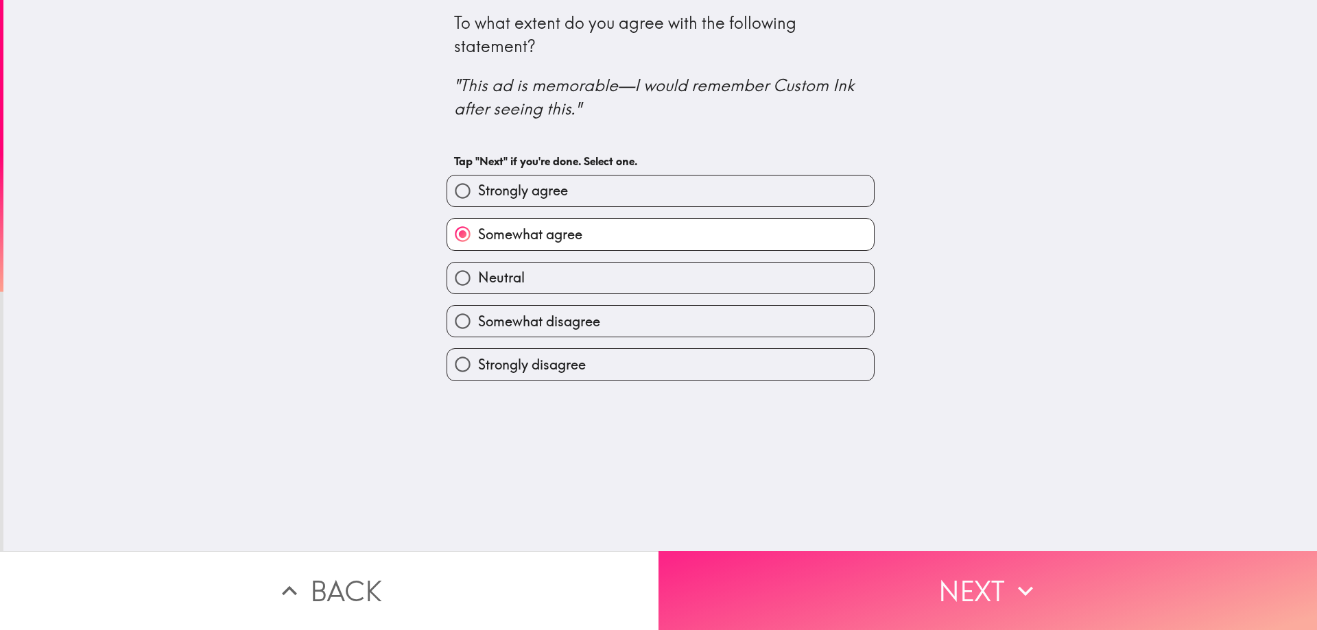
click at [833, 595] on button "Next" at bounding box center [987, 590] width 658 height 79
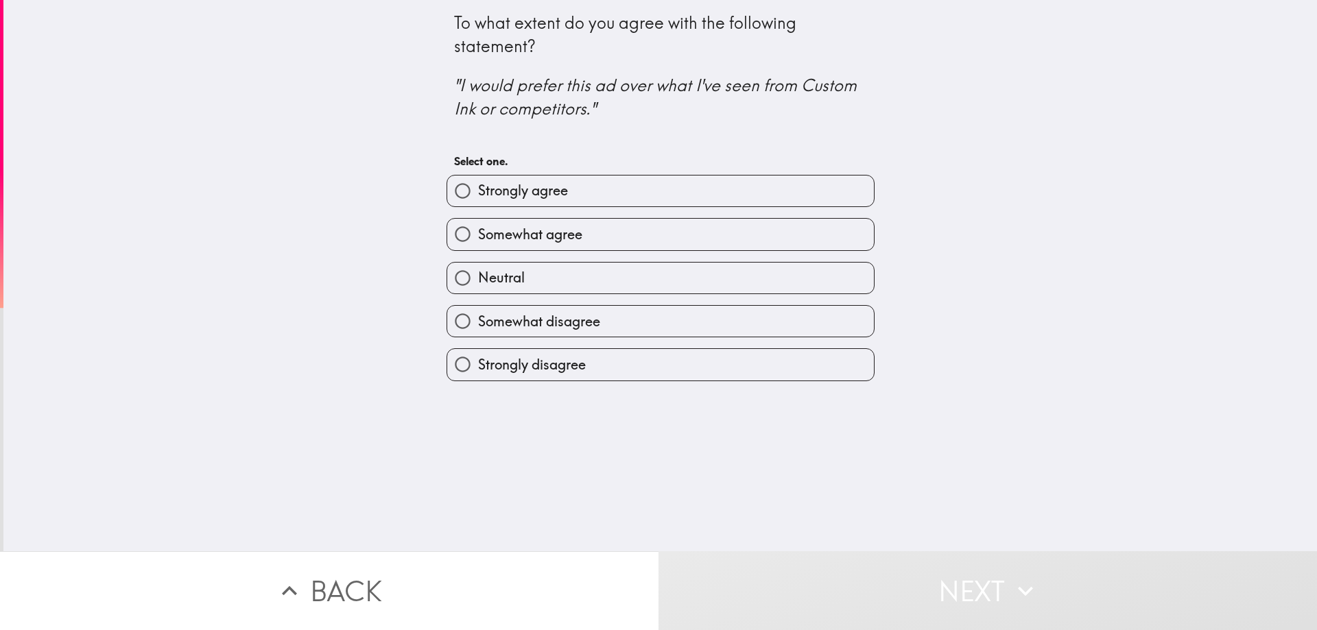
click at [612, 235] on label "Somewhat agree" at bounding box center [660, 234] width 427 height 31
click at [478, 235] on input "Somewhat agree" at bounding box center [462, 234] width 31 height 31
radio input "true"
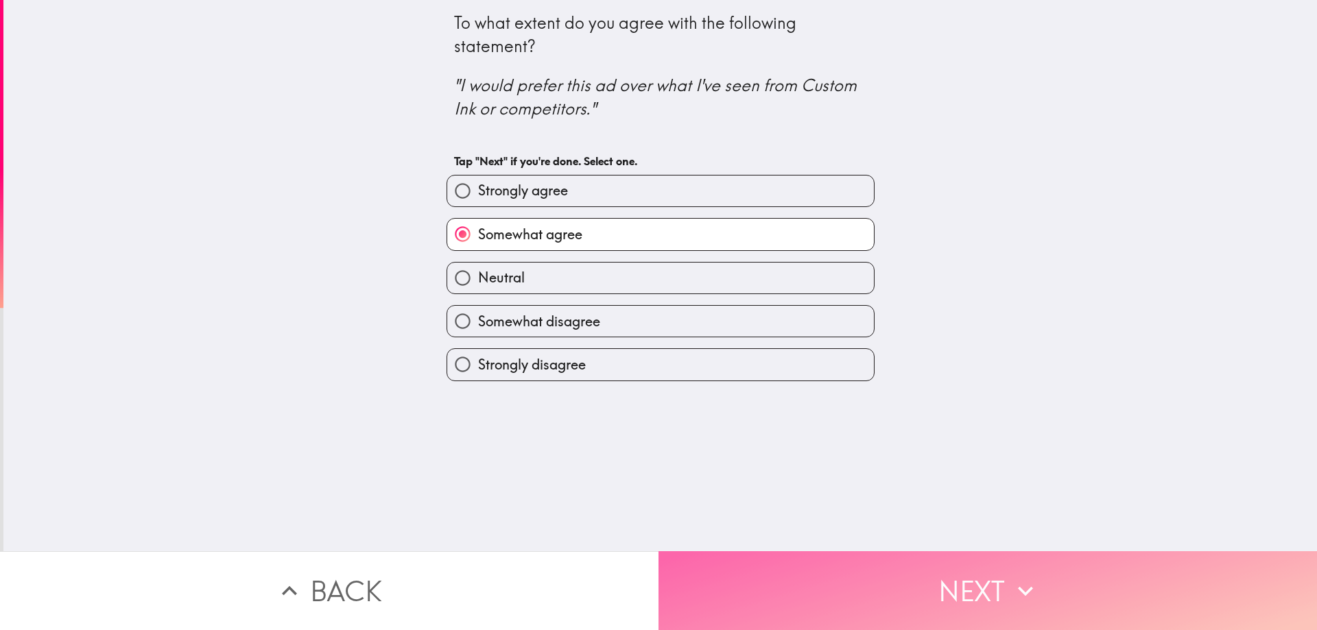
click at [814, 567] on button "Next" at bounding box center [987, 590] width 658 height 79
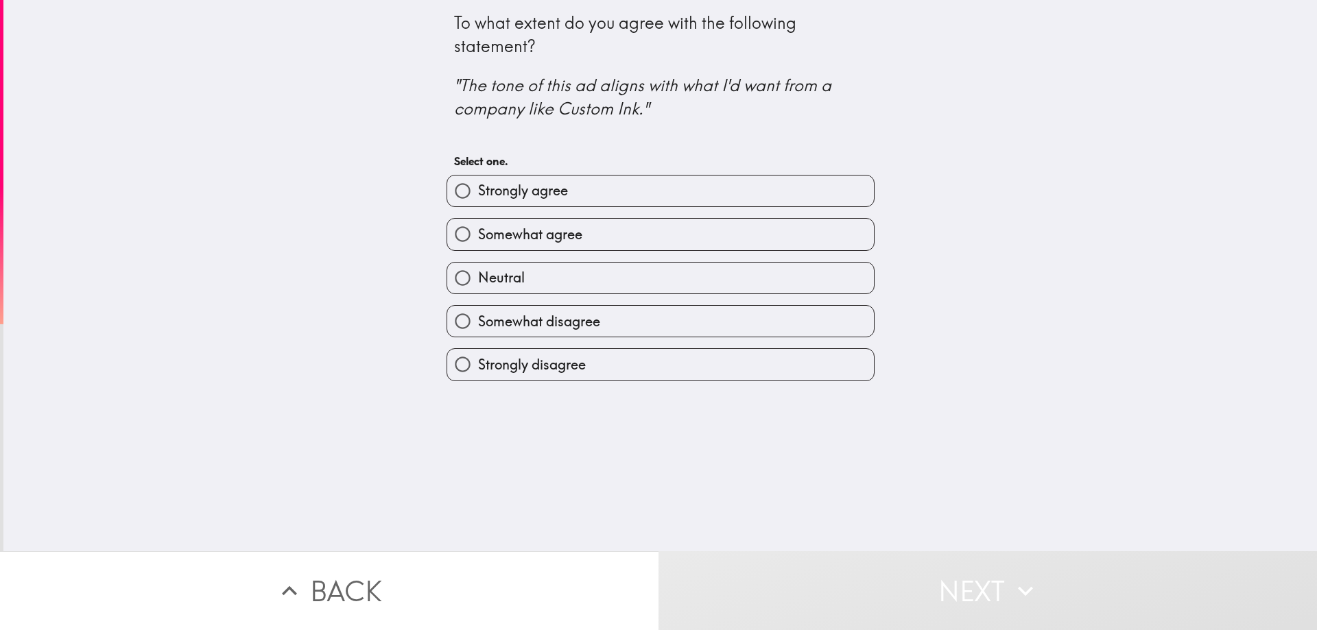
click at [561, 228] on span "Somewhat agree" at bounding box center [530, 234] width 104 height 19
click at [478, 228] on input "Somewhat agree" at bounding box center [462, 234] width 31 height 31
radio input "true"
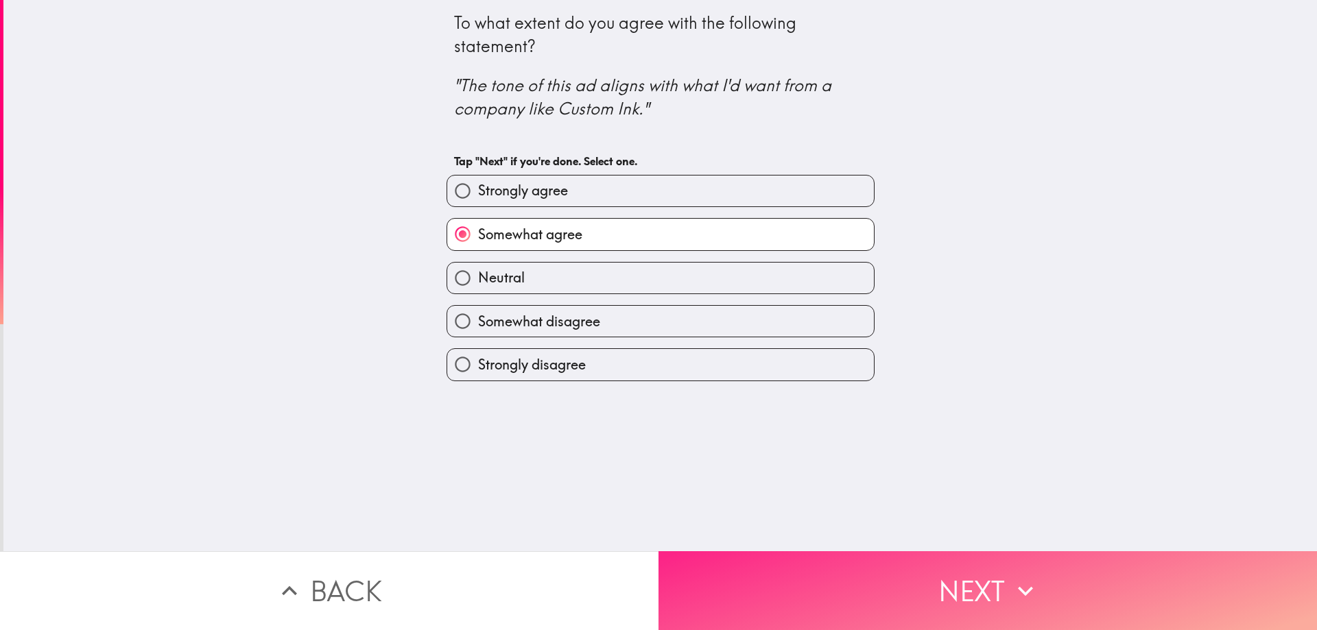
click at [815, 577] on button "Next" at bounding box center [987, 590] width 658 height 79
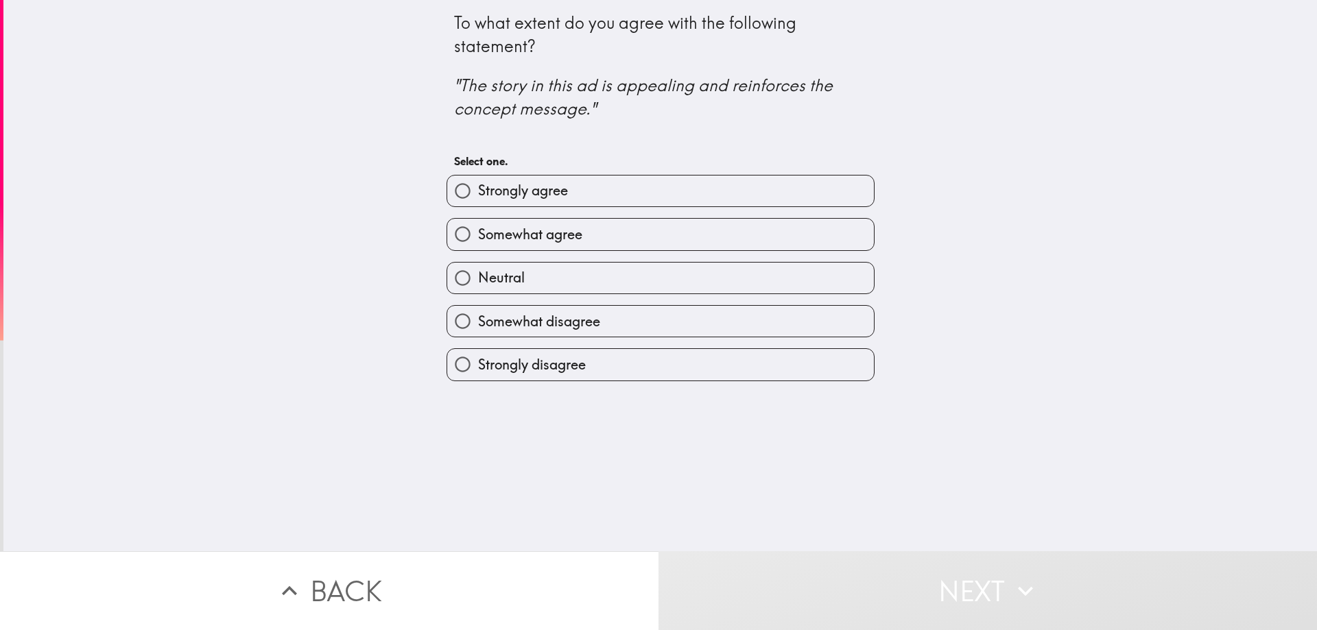
click at [558, 231] on span "Somewhat agree" at bounding box center [530, 234] width 104 height 19
click at [478, 231] on input "Somewhat agree" at bounding box center [462, 234] width 31 height 31
radio input "true"
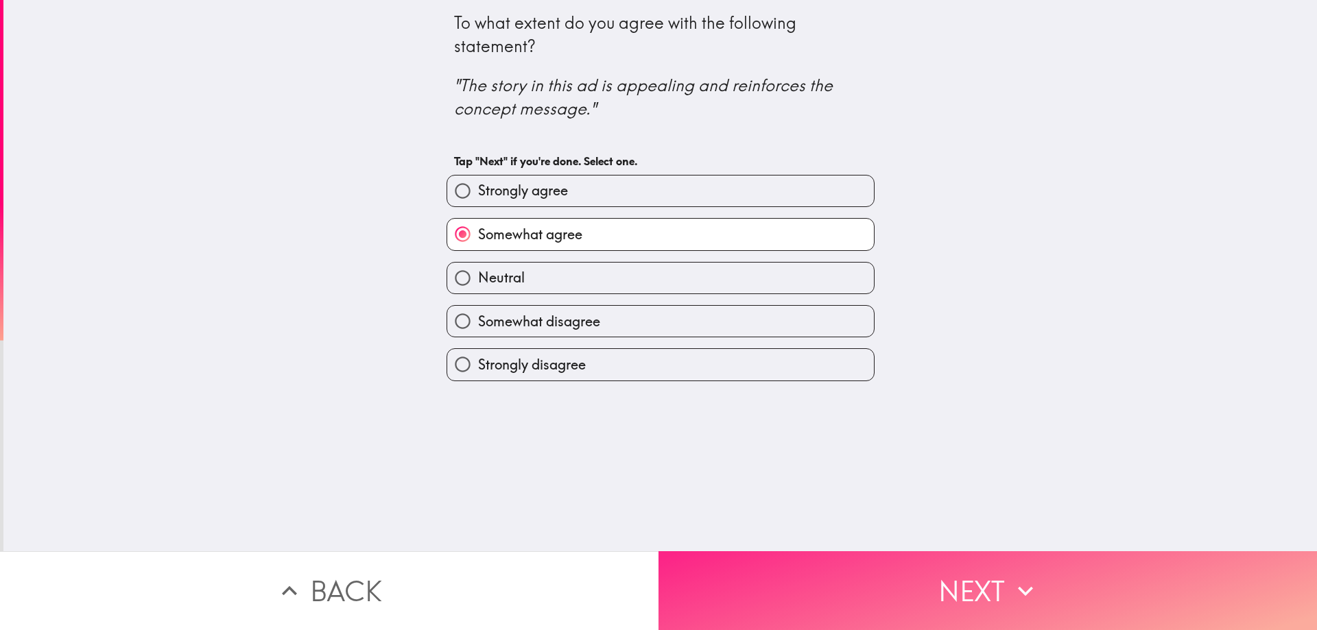
click at [827, 583] on button "Next" at bounding box center [987, 590] width 658 height 79
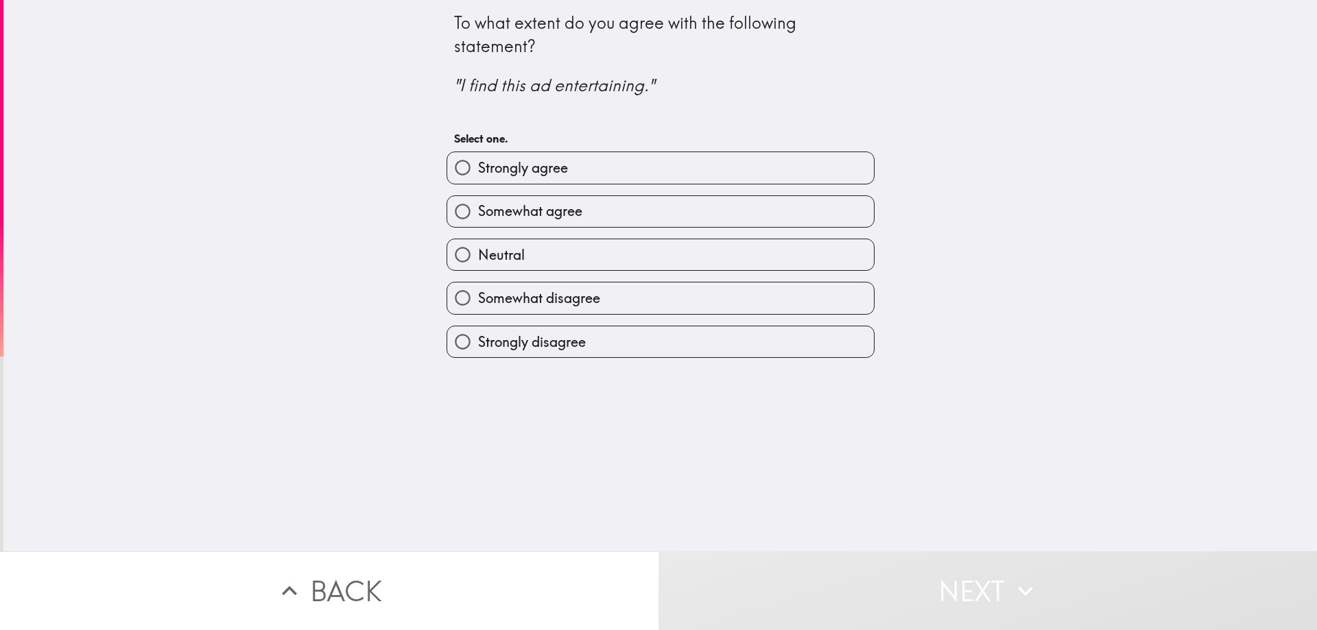
click at [652, 160] on label "Strongly agree" at bounding box center [660, 167] width 427 height 31
click at [478, 160] on input "Strongly agree" at bounding box center [462, 167] width 31 height 31
radio input "true"
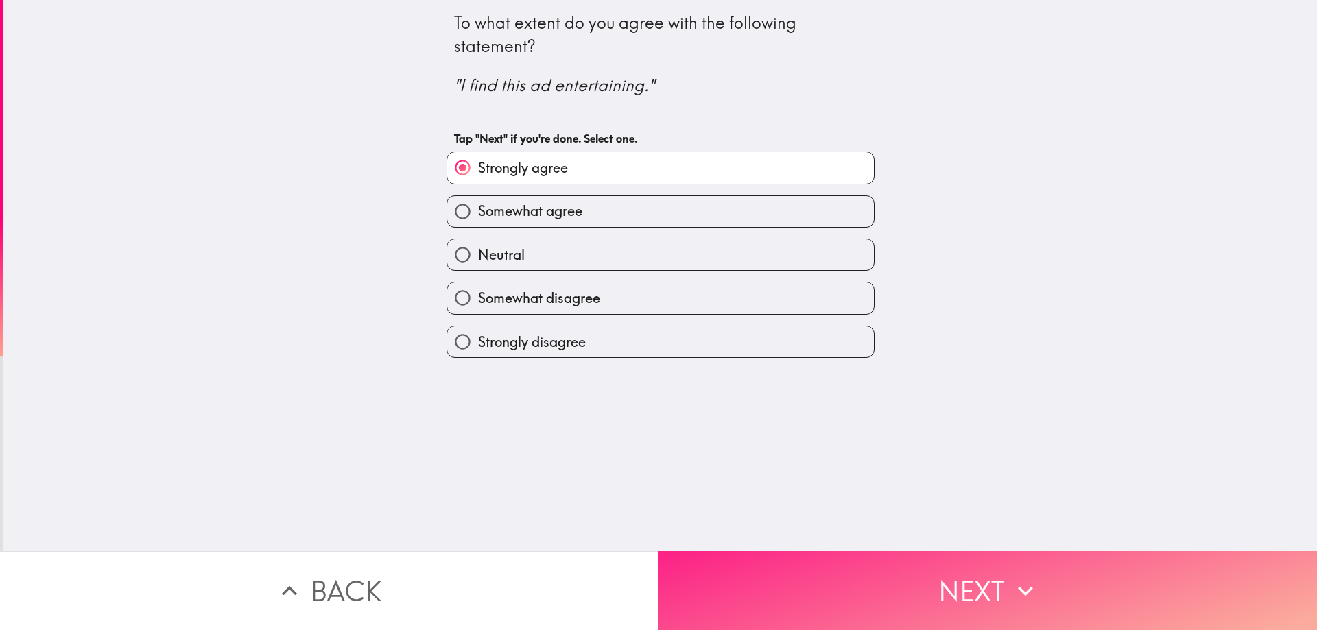
click at [718, 582] on button "Next" at bounding box center [987, 590] width 658 height 79
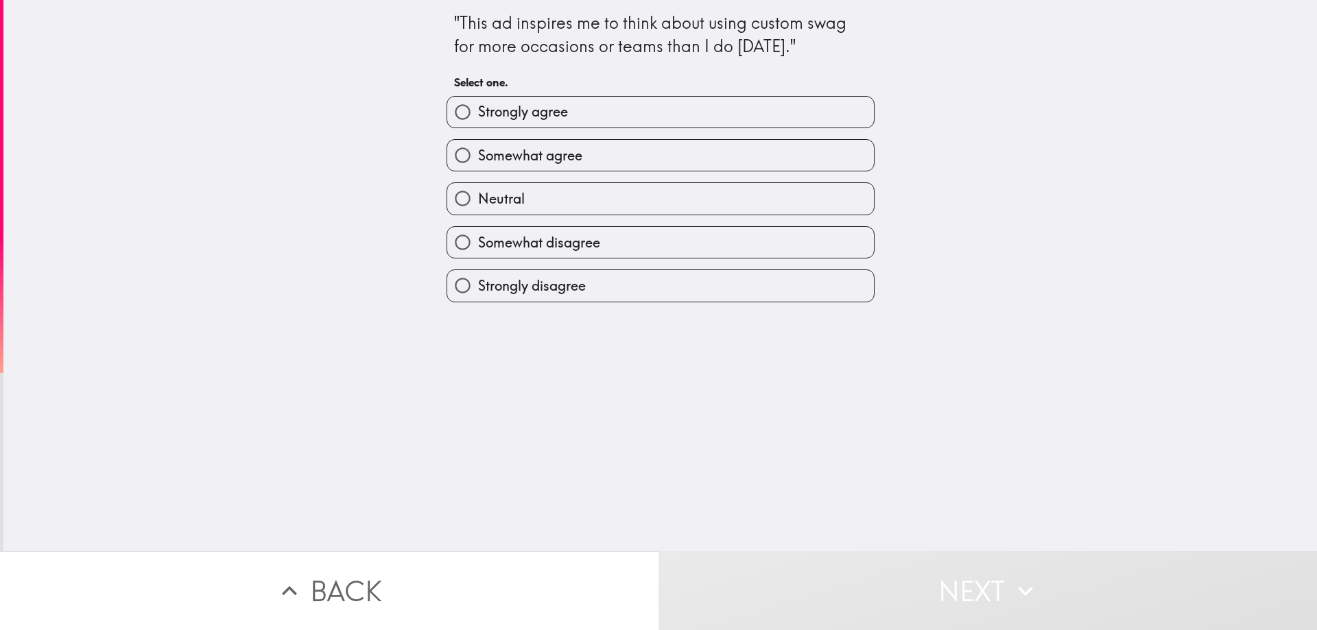
click at [720, 167] on label "Somewhat agree" at bounding box center [660, 155] width 427 height 31
click at [478, 167] on input "Somewhat agree" at bounding box center [462, 155] width 31 height 31
radio input "true"
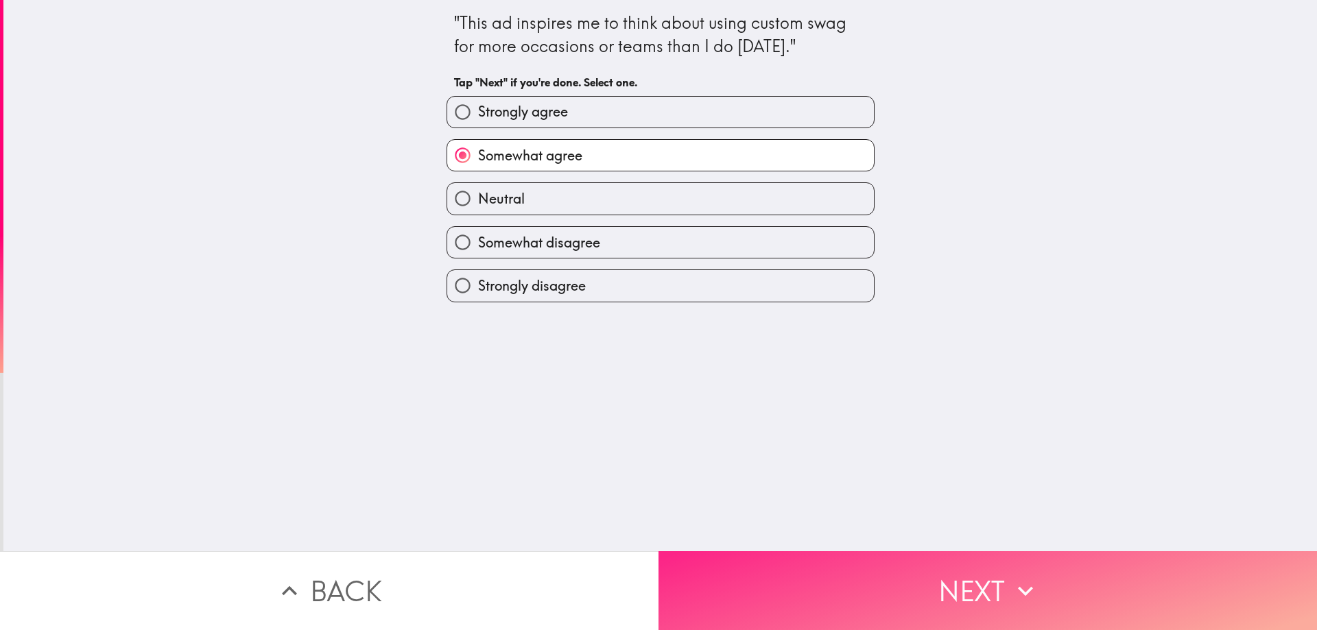
click at [775, 582] on button "Next" at bounding box center [987, 590] width 658 height 79
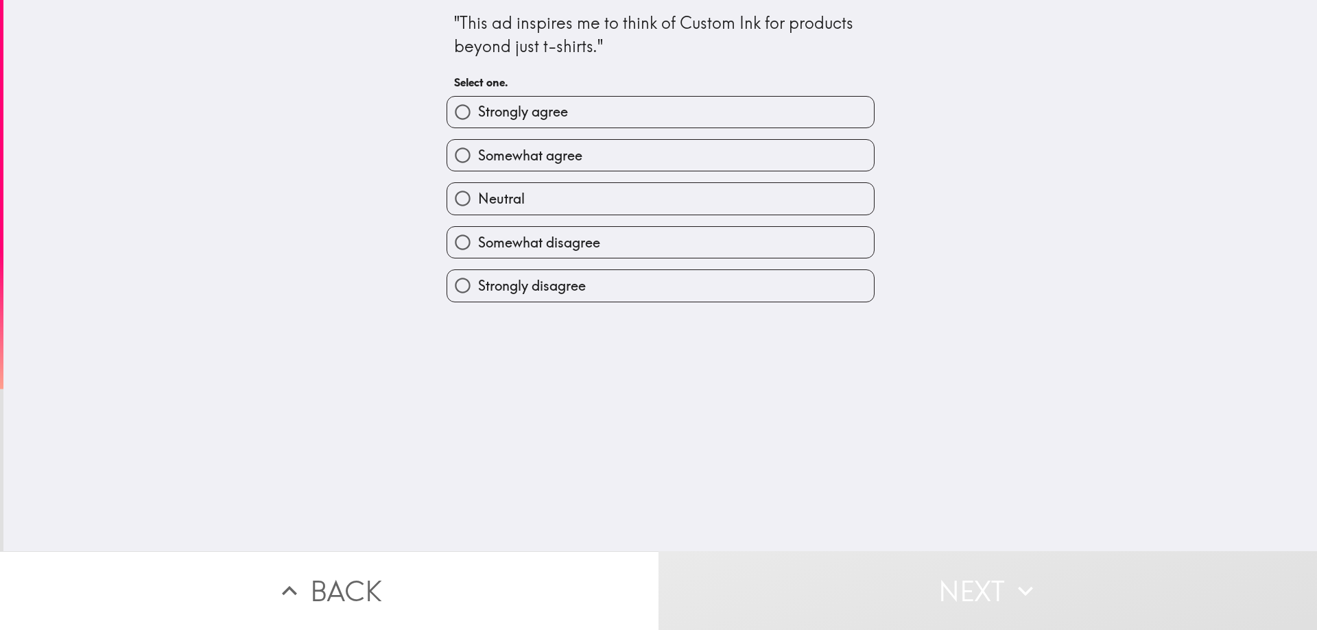
click at [492, 139] on div "Somewhat agree" at bounding box center [654, 149] width 439 height 43
click at [497, 143] on label "Somewhat agree" at bounding box center [660, 155] width 427 height 31
click at [478, 143] on input "Somewhat agree" at bounding box center [462, 155] width 31 height 31
radio input "true"
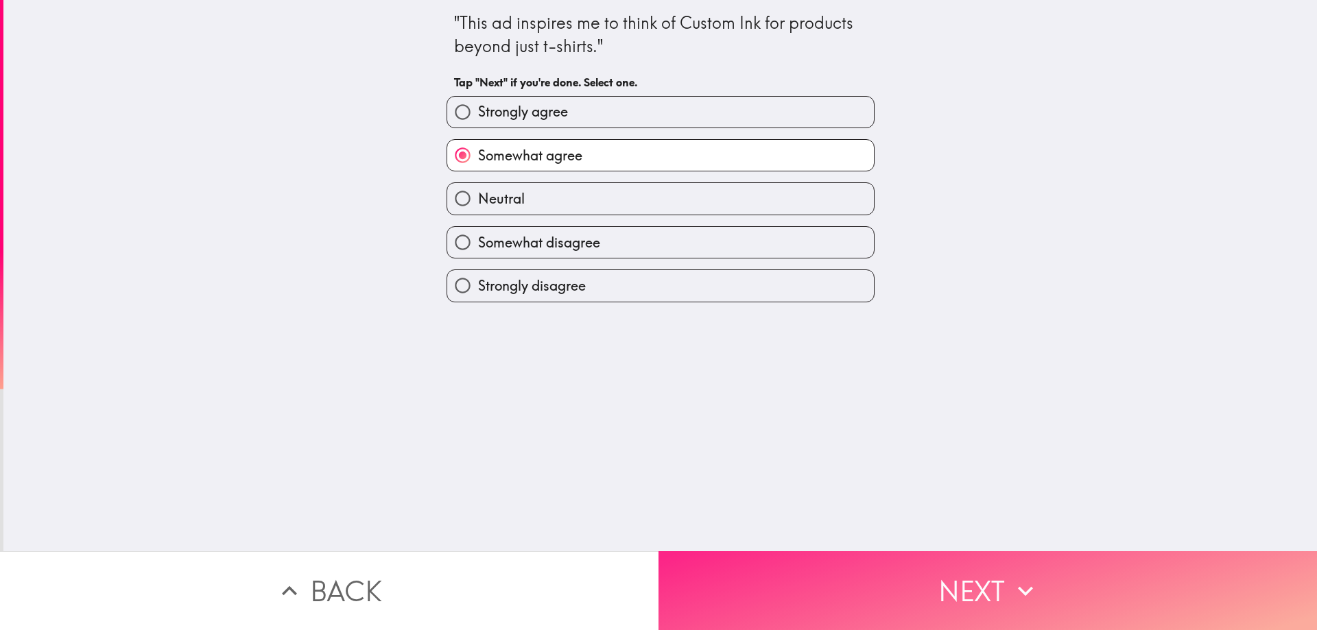
click at [836, 552] on button "Next" at bounding box center [987, 590] width 658 height 79
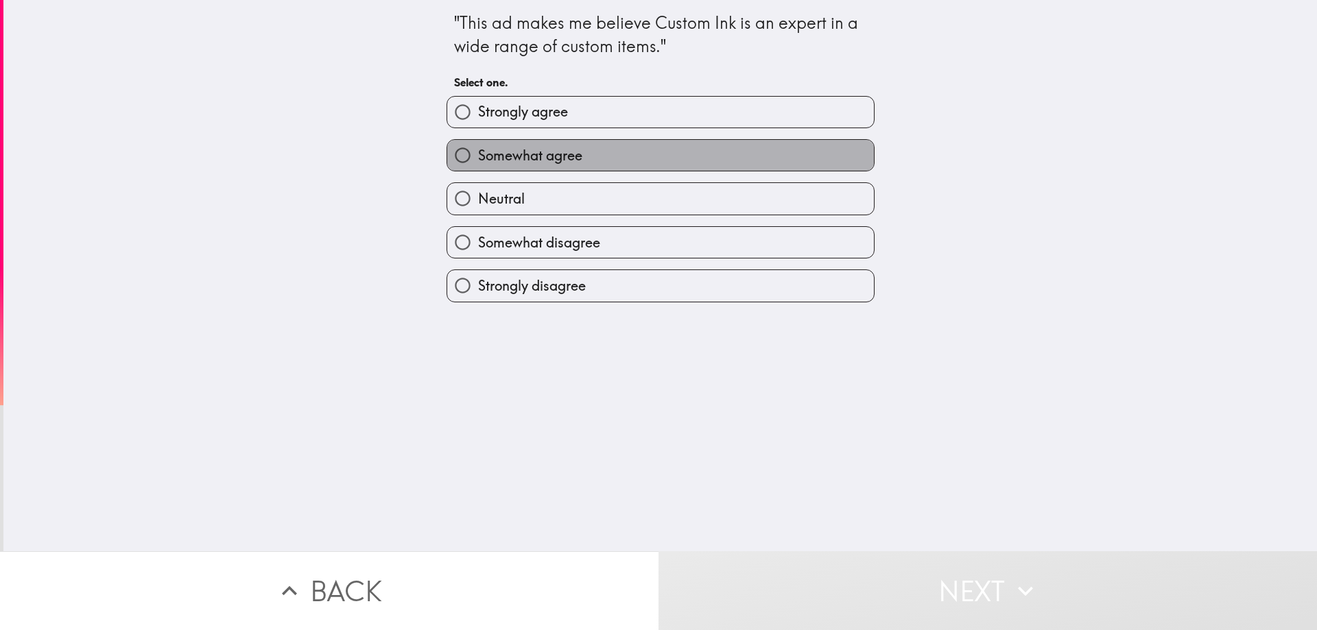
click at [707, 152] on label "Somewhat agree" at bounding box center [660, 155] width 427 height 31
click at [478, 152] on input "Somewhat agree" at bounding box center [462, 155] width 31 height 31
radio input "true"
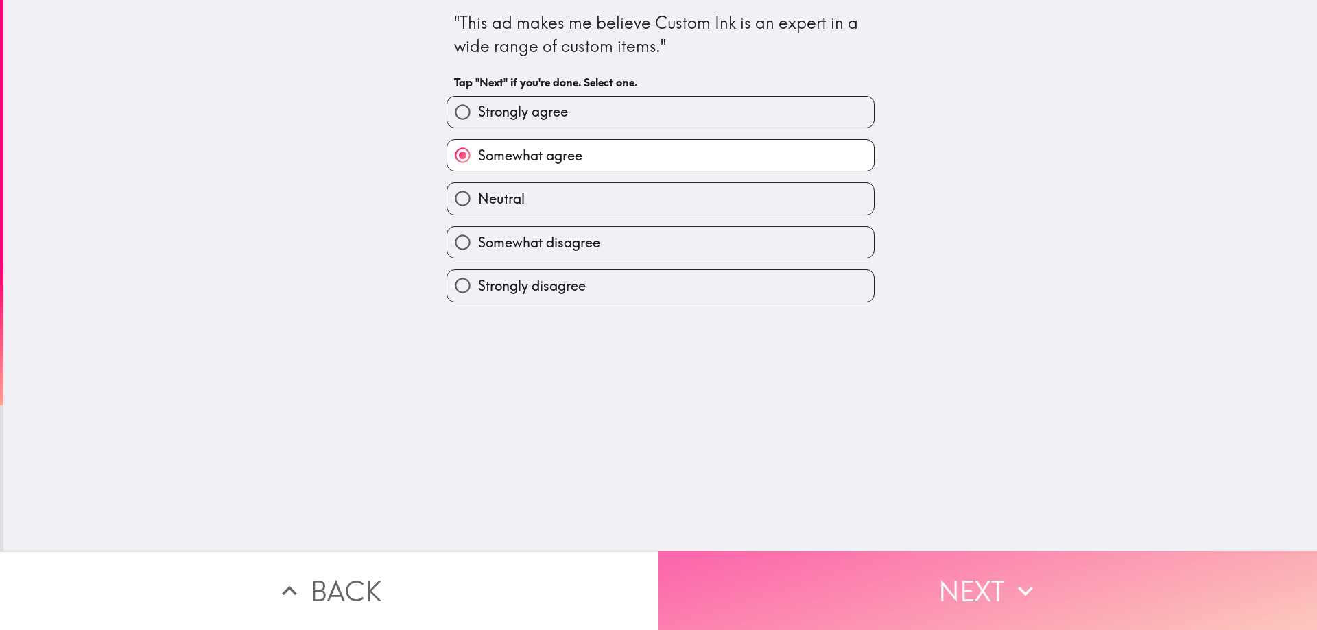
click at [749, 588] on button "Next" at bounding box center [987, 590] width 658 height 79
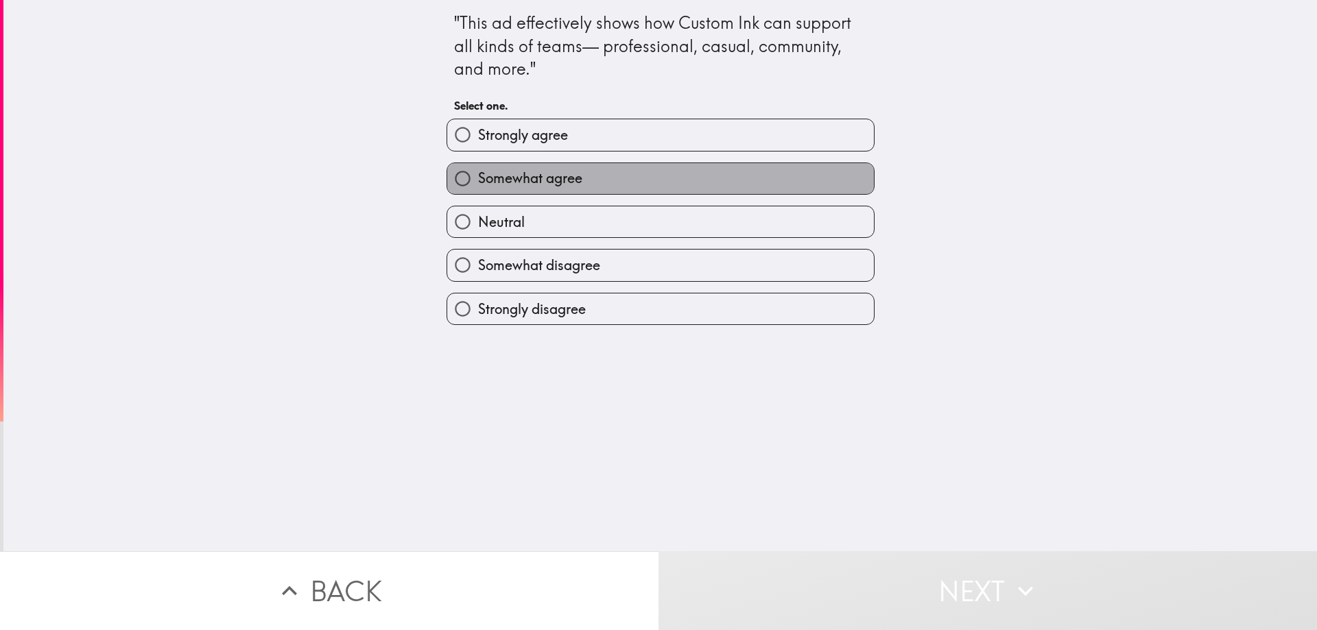
click at [721, 179] on label "Somewhat agree" at bounding box center [660, 178] width 427 height 31
click at [478, 179] on input "Somewhat agree" at bounding box center [462, 178] width 31 height 31
radio input "true"
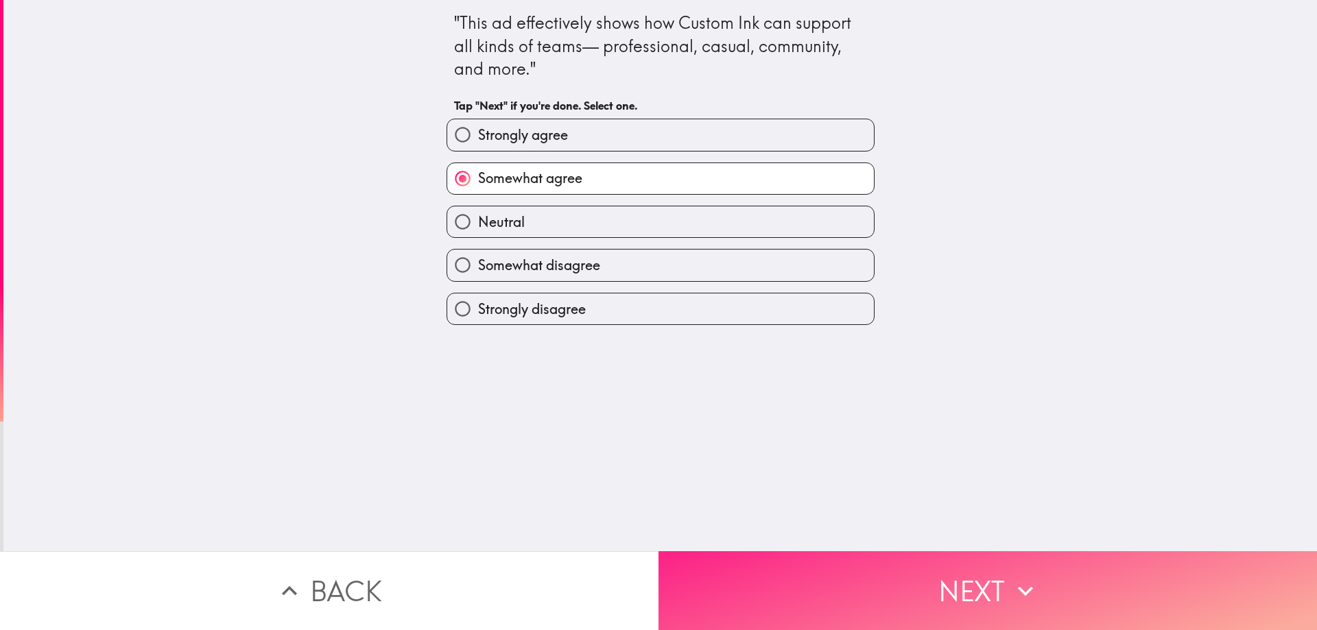
click at [789, 574] on button "Next" at bounding box center [987, 590] width 658 height 79
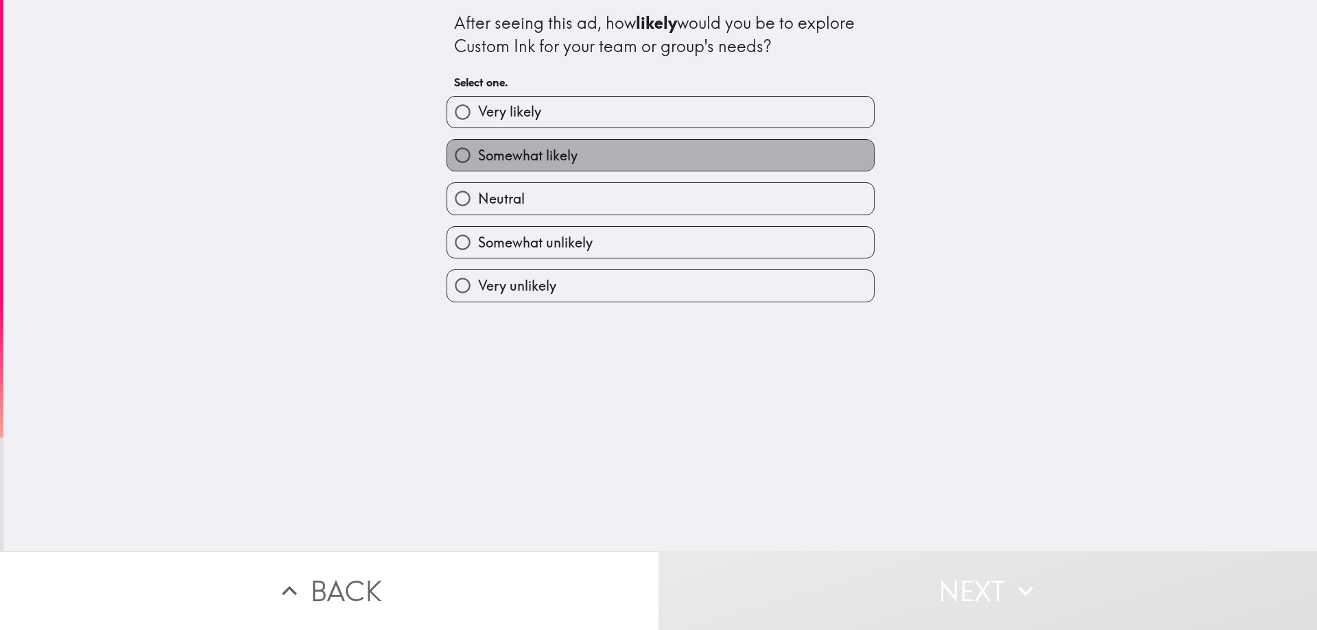
click at [614, 152] on label "Somewhat likely" at bounding box center [660, 155] width 427 height 31
click at [478, 152] on input "Somewhat likely" at bounding box center [462, 155] width 31 height 31
radio input "true"
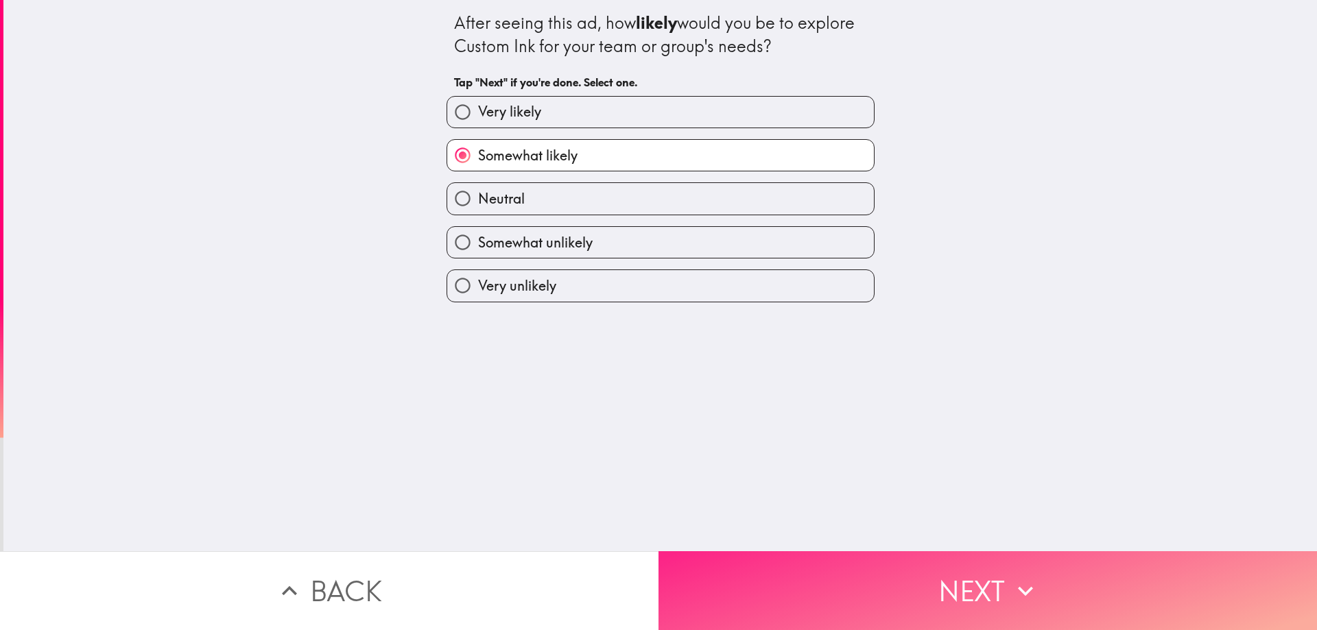
click at [728, 565] on button "Next" at bounding box center [987, 590] width 658 height 79
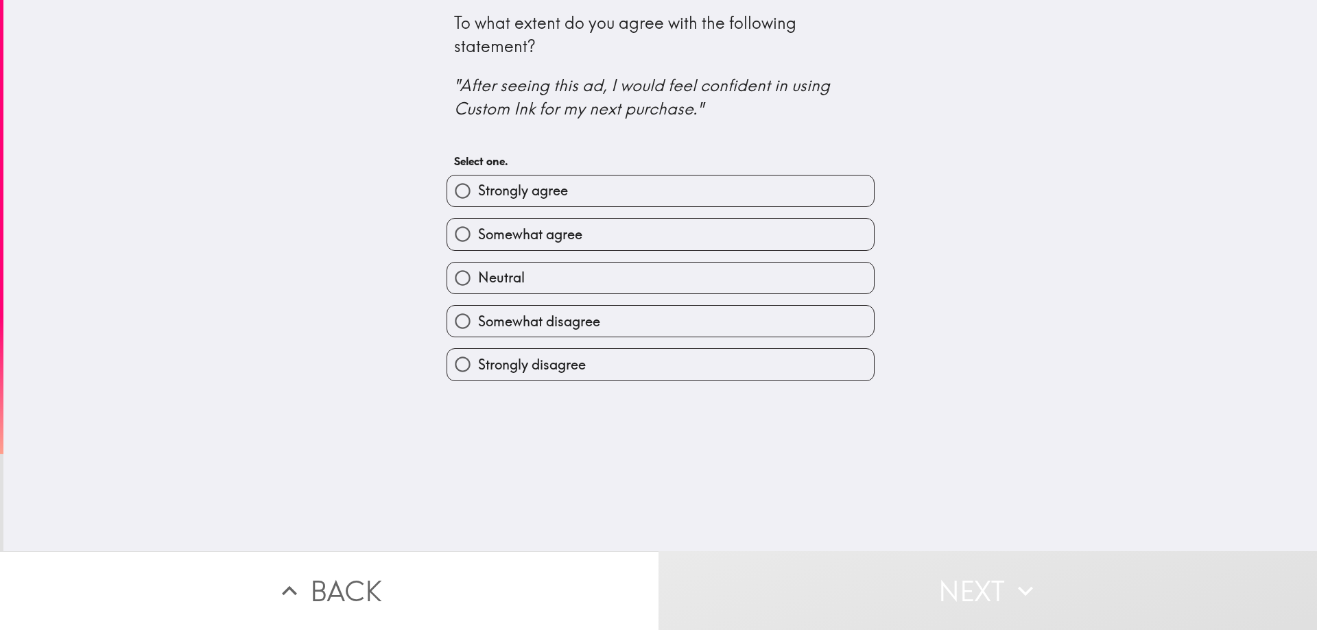
click at [682, 235] on label "Somewhat agree" at bounding box center [660, 234] width 427 height 31
click at [478, 235] on input "Somewhat agree" at bounding box center [462, 234] width 31 height 31
radio input "true"
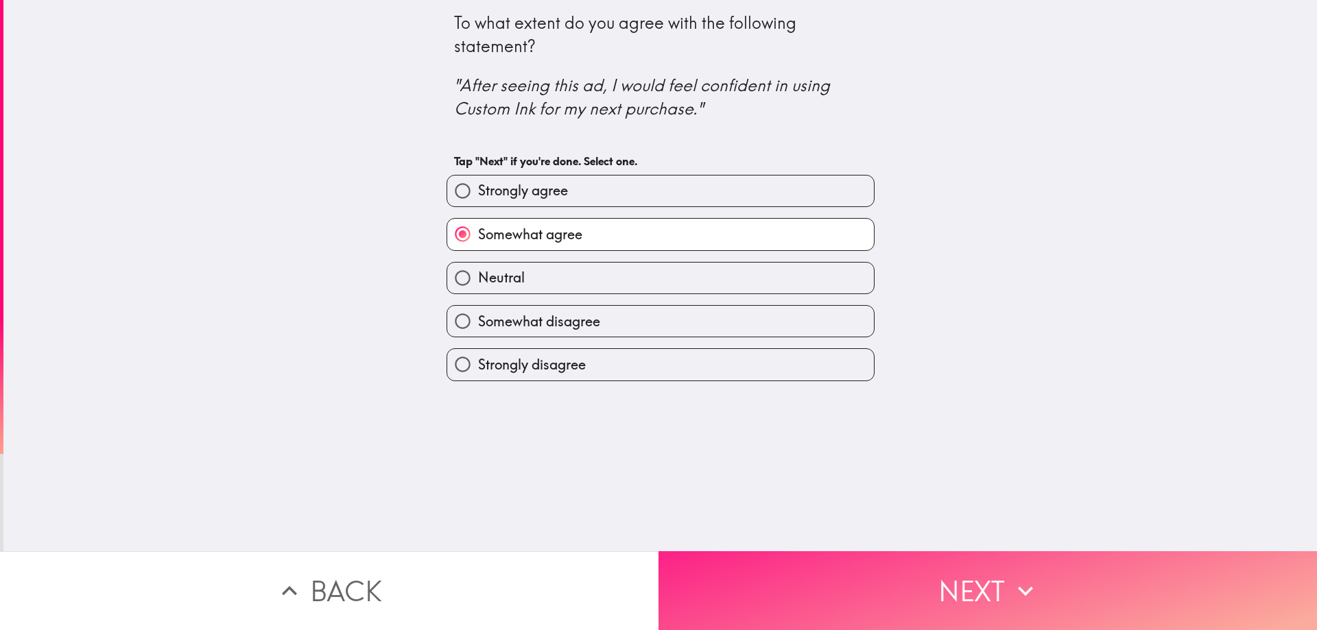
click at [762, 581] on button "Next" at bounding box center [987, 590] width 658 height 79
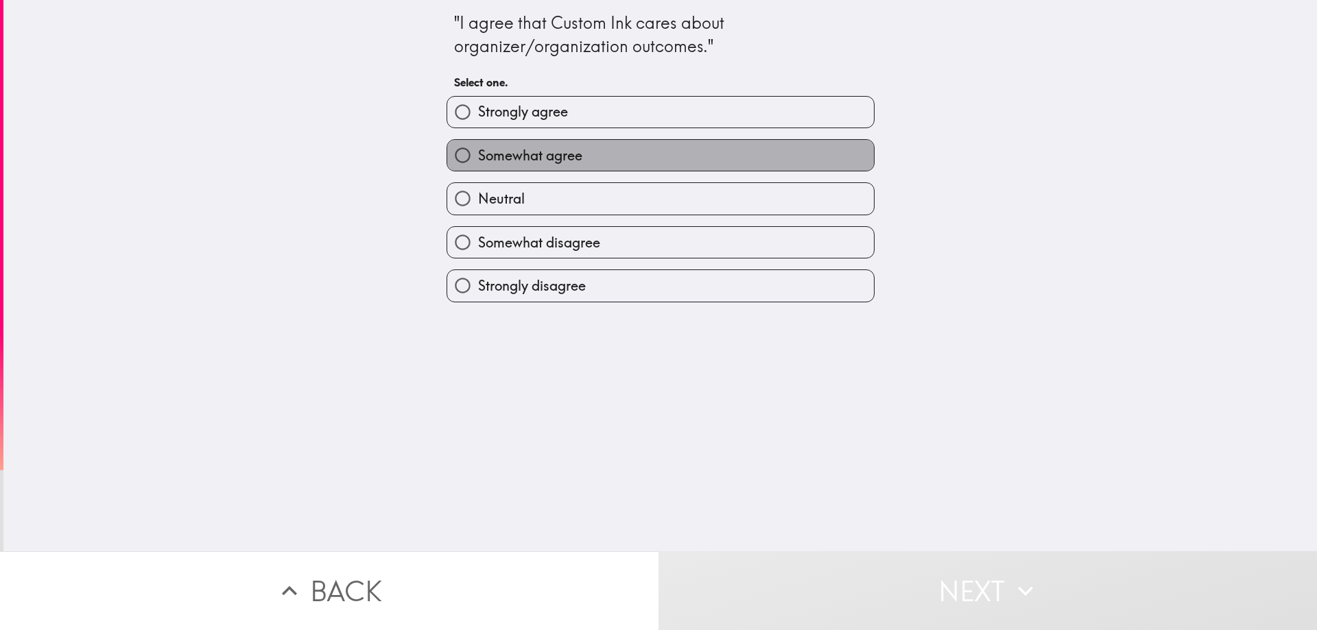
click at [628, 149] on label "Somewhat agree" at bounding box center [660, 155] width 427 height 31
click at [478, 149] on input "Somewhat agree" at bounding box center [462, 155] width 31 height 31
radio input "true"
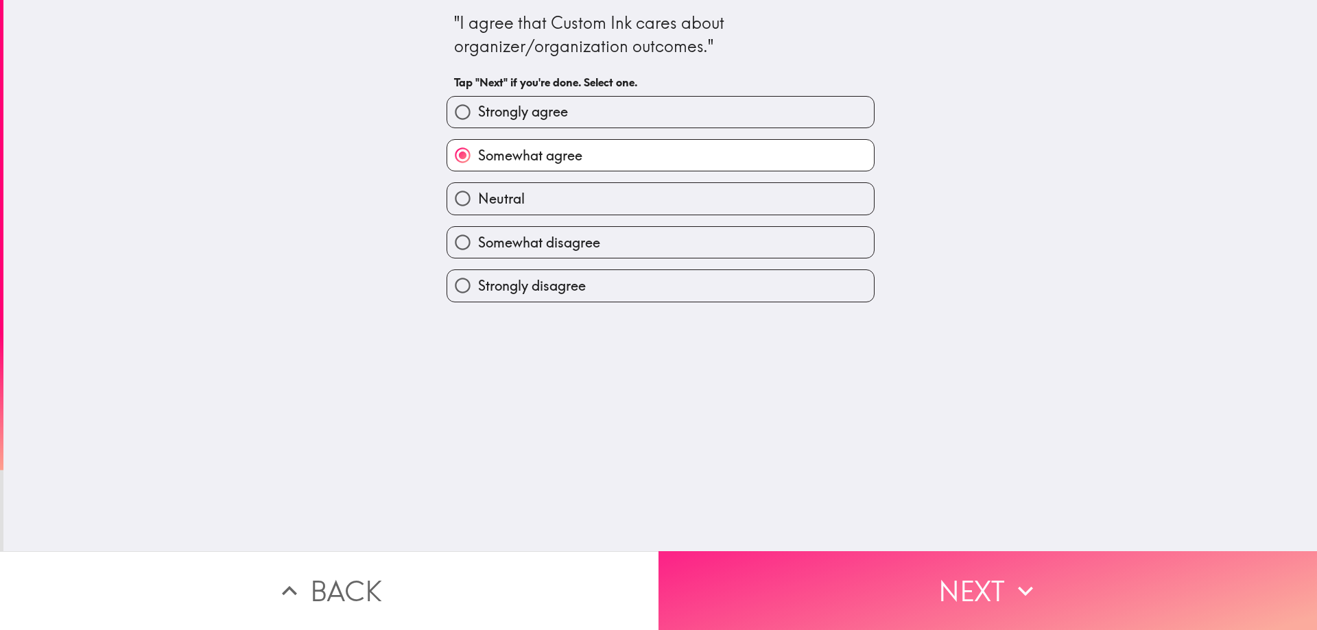
click at [761, 564] on button "Next" at bounding box center [987, 590] width 658 height 79
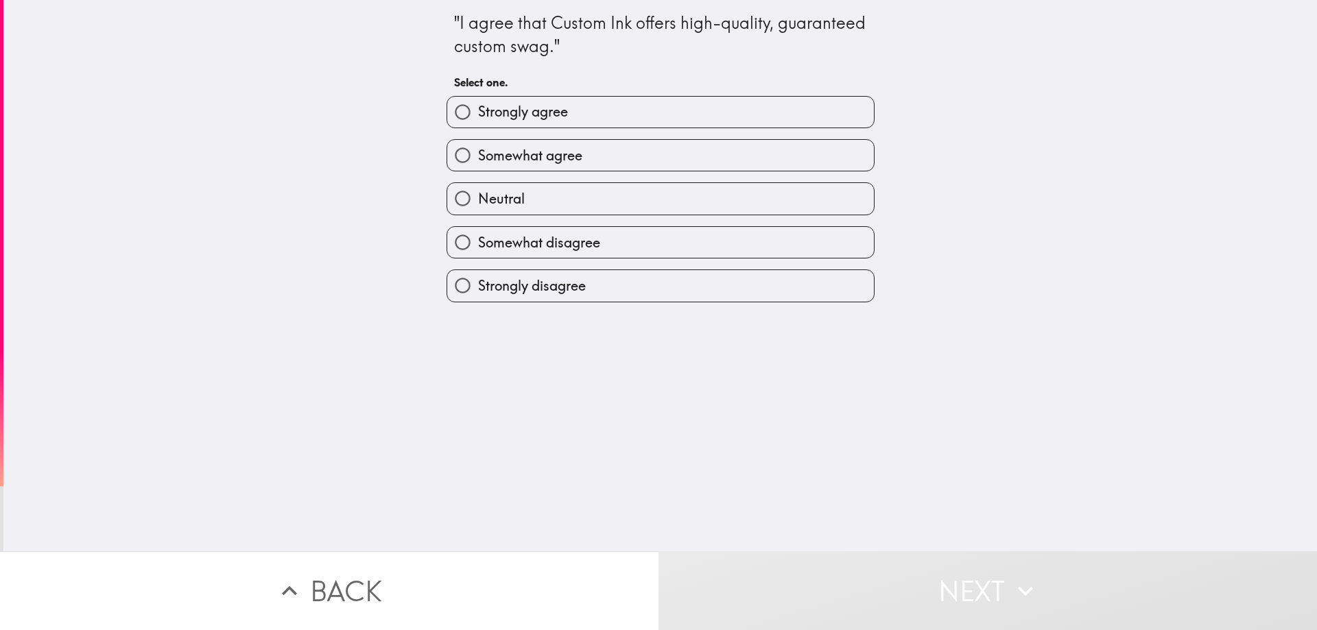
click at [560, 153] on span "Somewhat agree" at bounding box center [530, 155] width 104 height 19
click at [478, 153] on input "Somewhat agree" at bounding box center [462, 155] width 31 height 31
radio input "true"
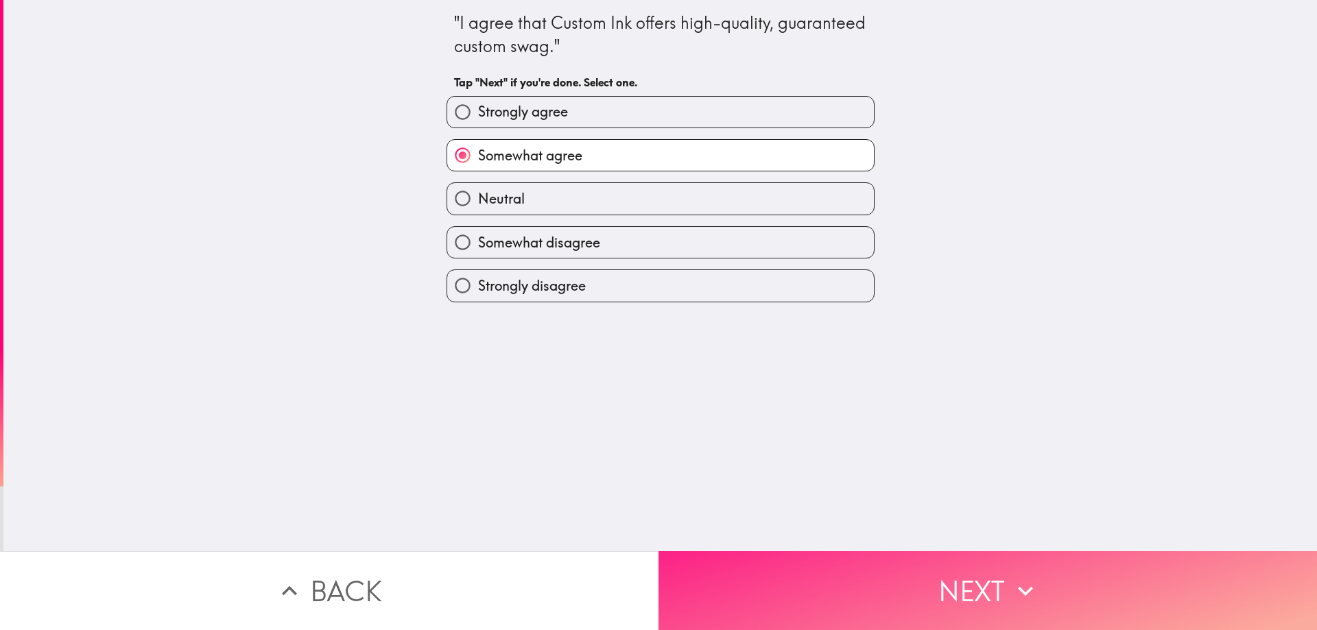
click at [754, 581] on button "Next" at bounding box center [987, 590] width 658 height 79
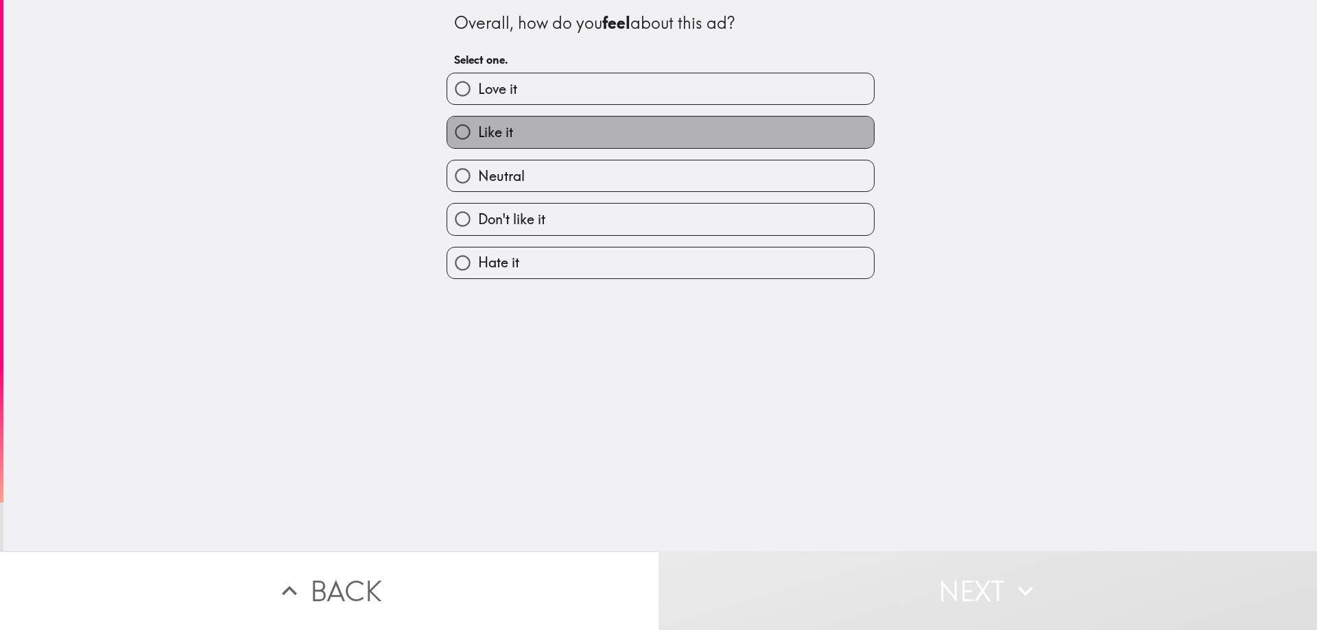
click at [584, 120] on label "Like it" at bounding box center [660, 132] width 427 height 31
click at [478, 120] on input "Like it" at bounding box center [462, 132] width 31 height 31
radio input "true"
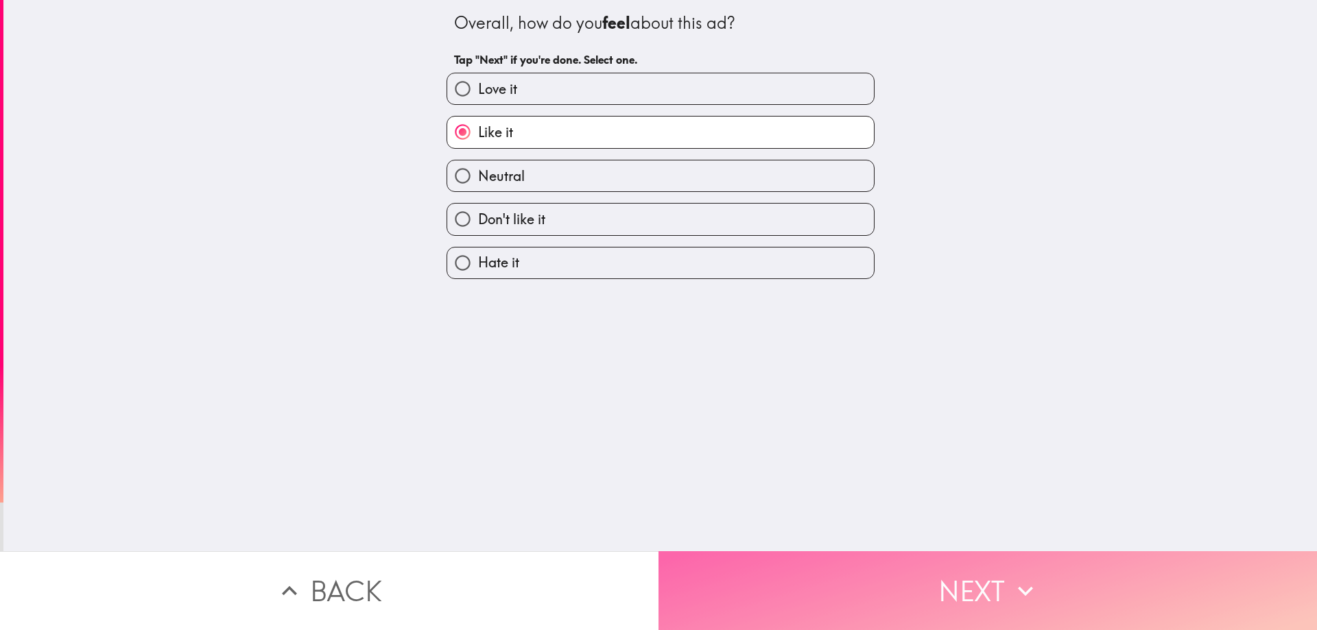
click at [758, 559] on button "Next" at bounding box center [987, 590] width 658 height 79
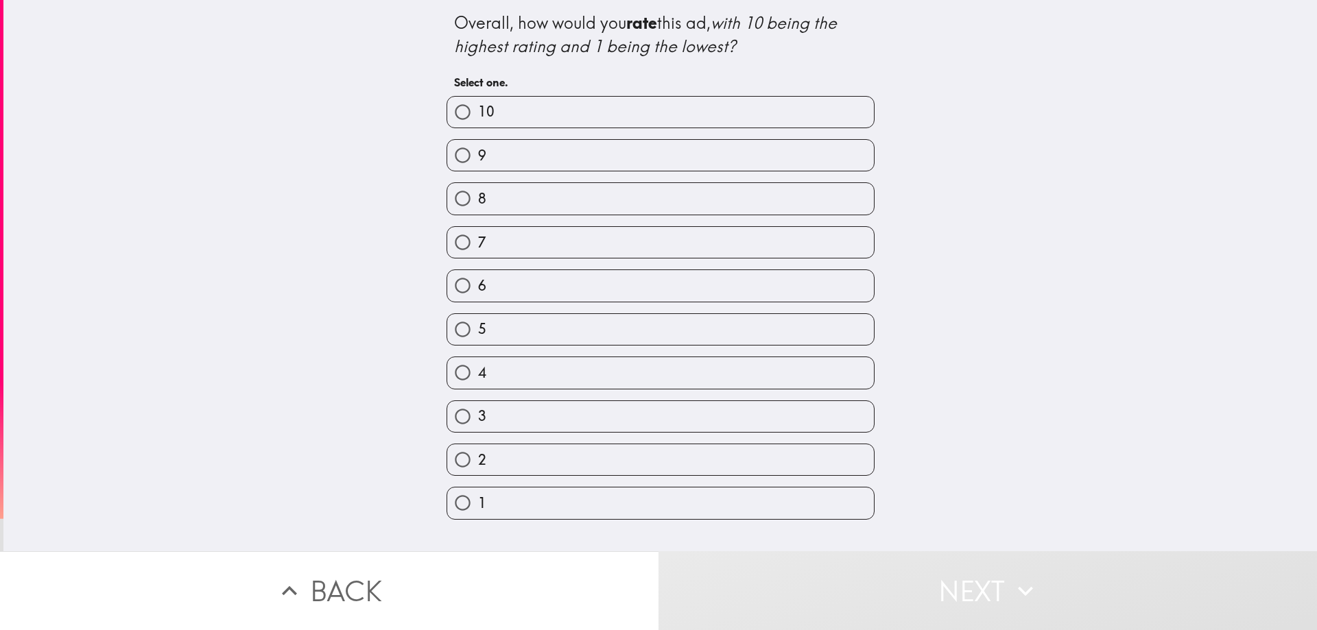
click at [681, 202] on label "8" at bounding box center [660, 198] width 427 height 31
click at [478, 202] on input "8" at bounding box center [462, 198] width 31 height 31
radio input "true"
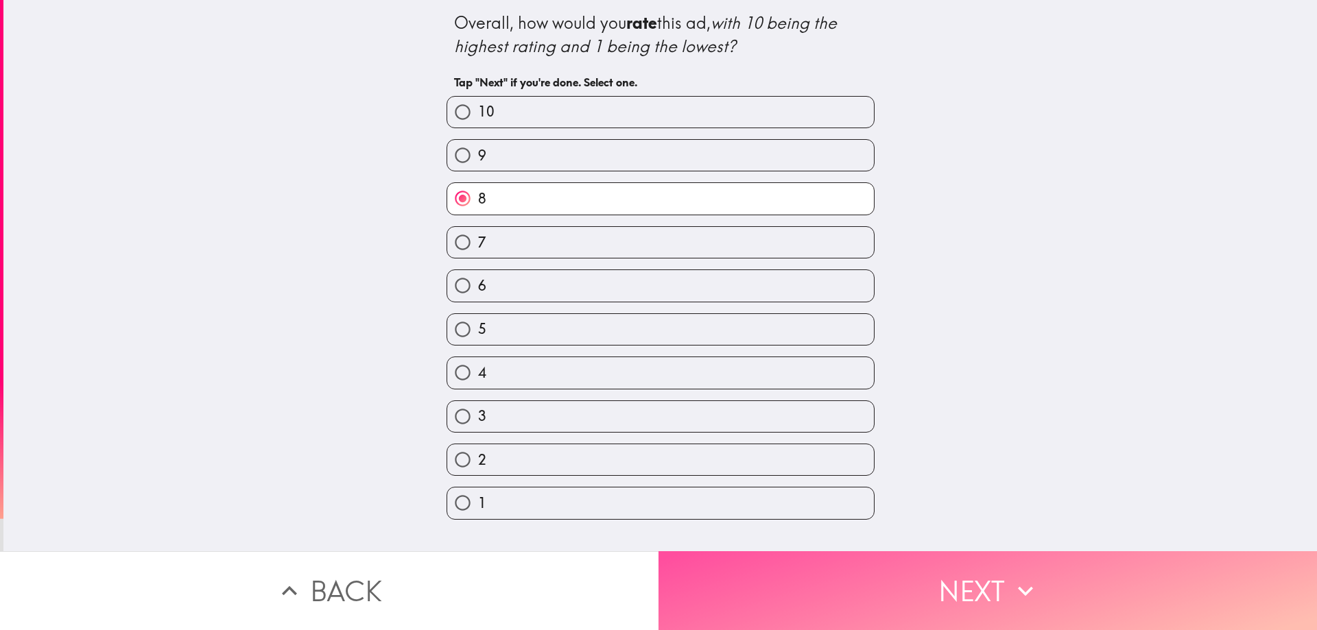
click at [762, 566] on button "Next" at bounding box center [987, 590] width 658 height 79
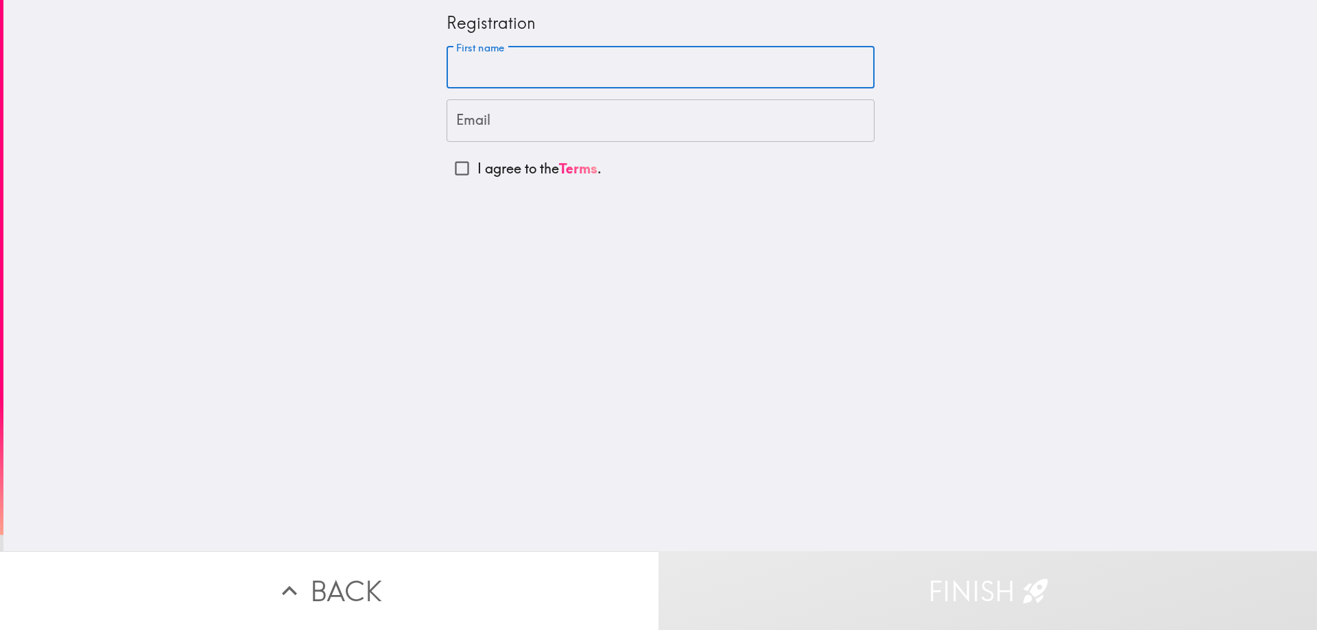
click at [494, 56] on div "First name First name" at bounding box center [660, 68] width 428 height 43
type input "[PERSON_NAME]"
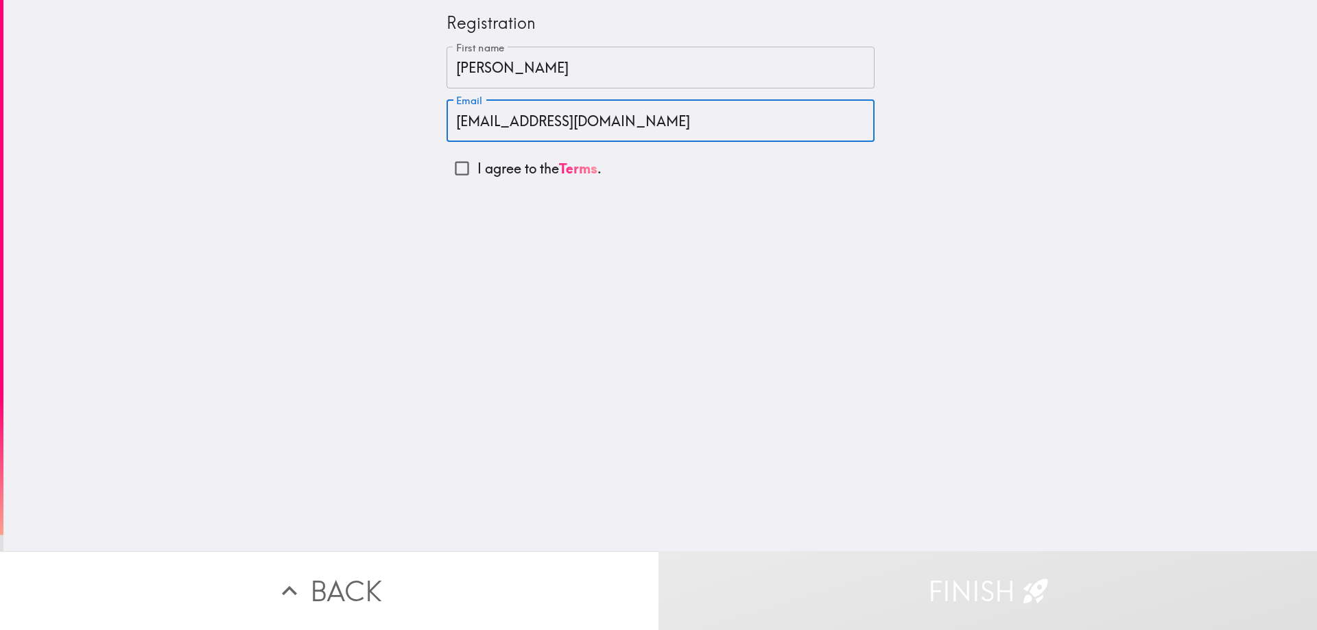
type input "[EMAIL_ADDRESS][DOMAIN_NAME]"
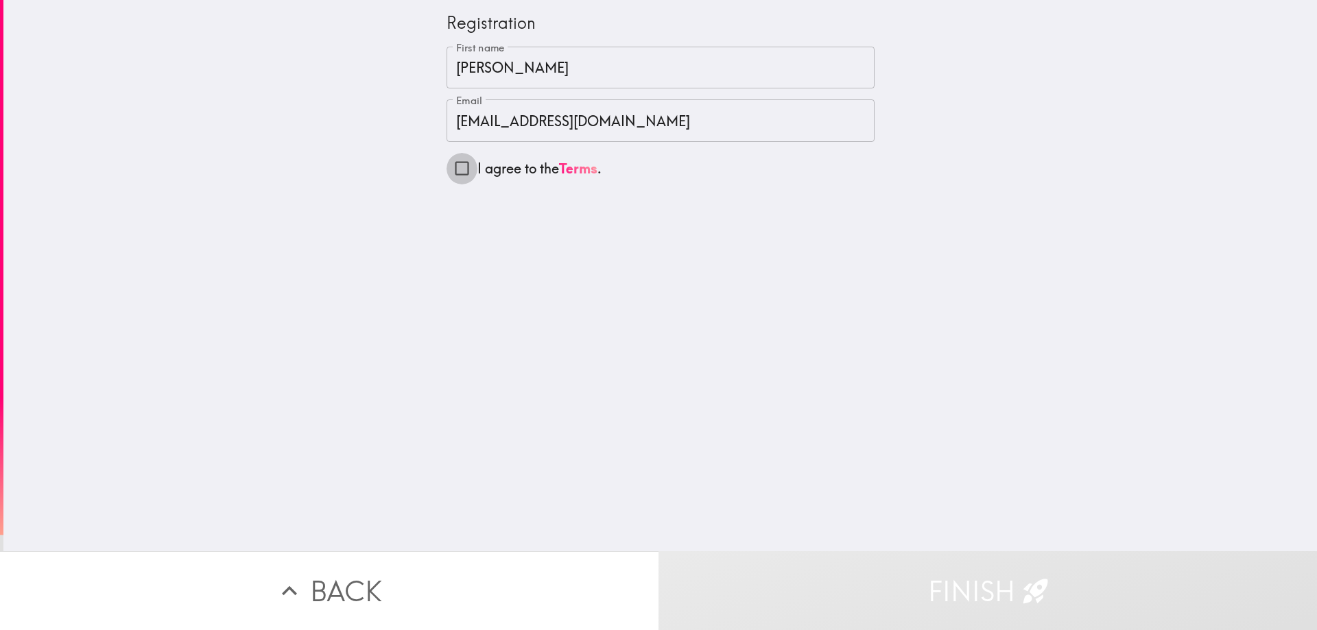
drag, startPoint x: 453, startPoint y: 165, endPoint x: 501, endPoint y: 186, distance: 52.2
click at [453, 166] on input "I agree to the Terms ." at bounding box center [461, 168] width 31 height 31
checkbox input "true"
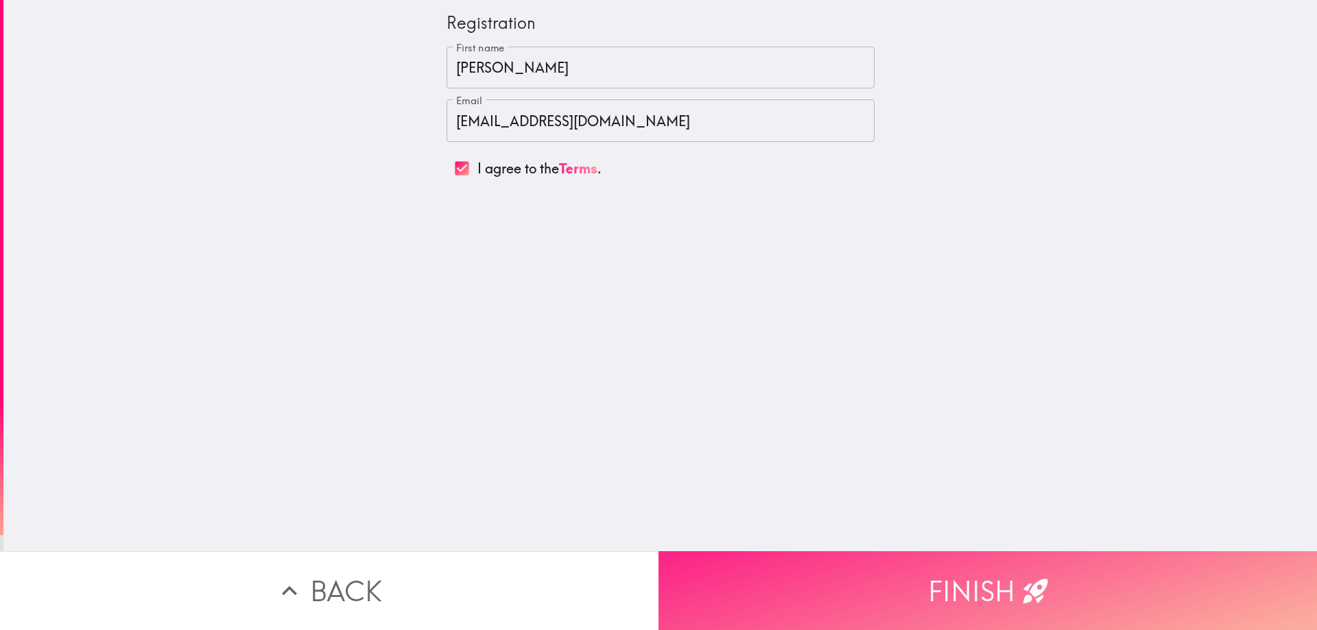
click at [804, 568] on button "Finish" at bounding box center [987, 590] width 658 height 79
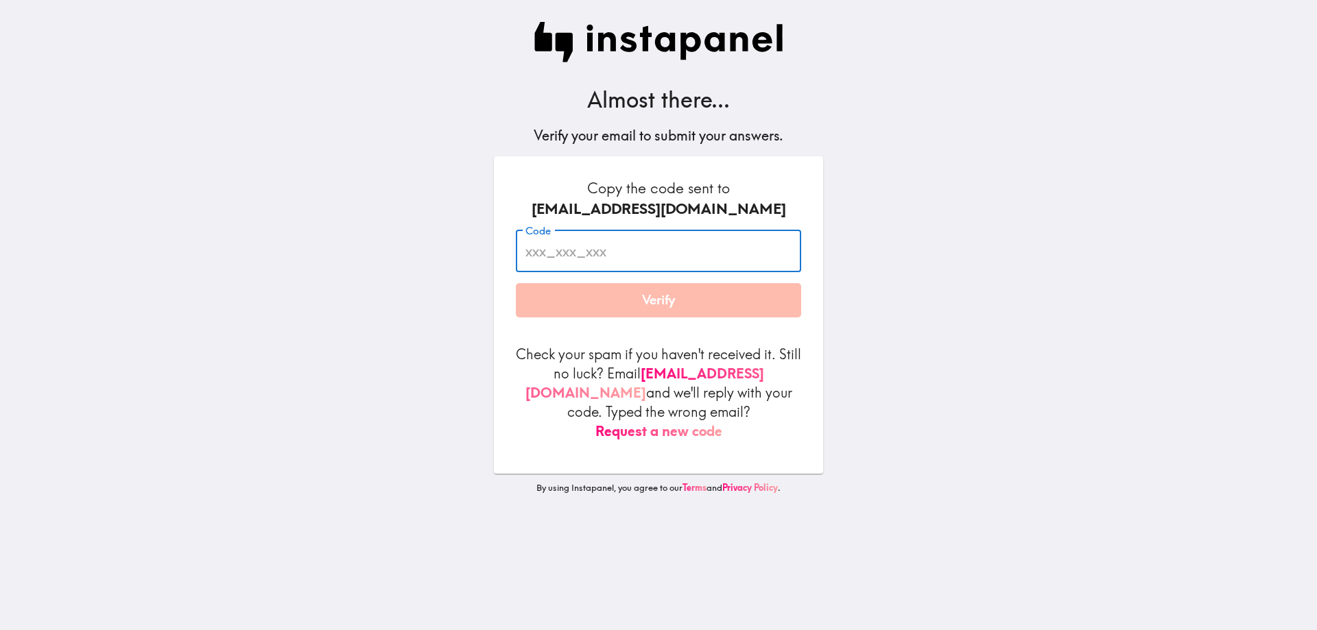
paste input "M4i_B3n_n3u"
type input "M4i_B3n_n3u"
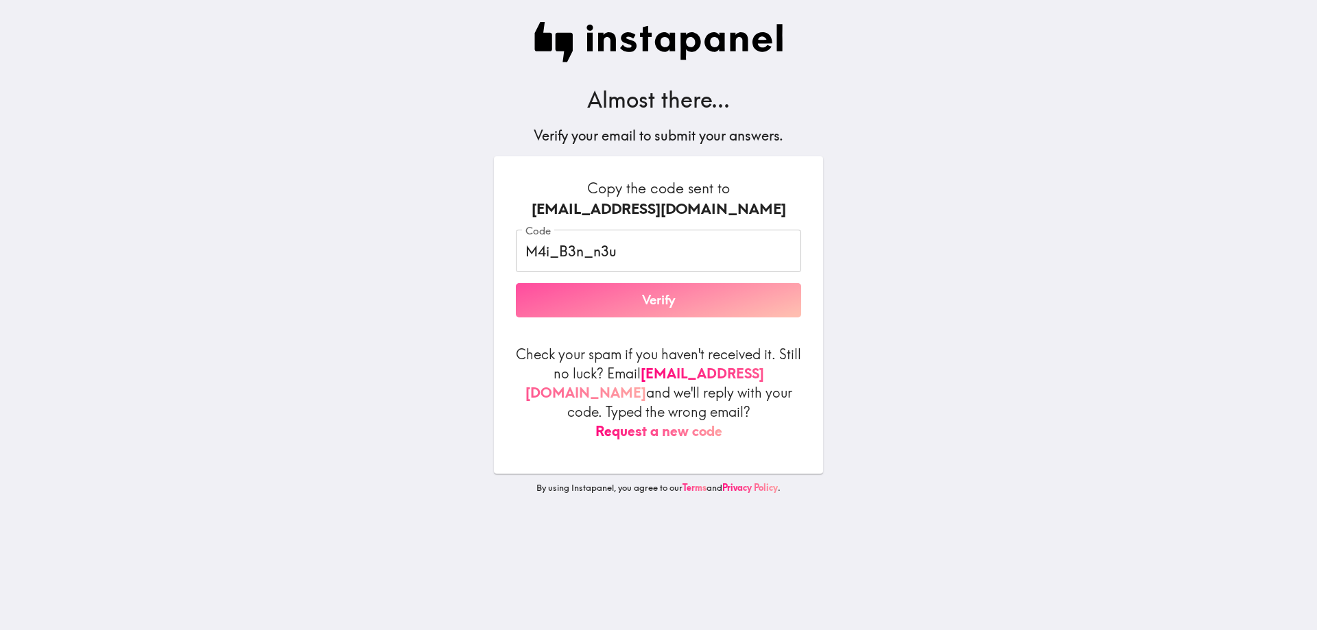
click at [686, 306] on button "Verify" at bounding box center [658, 300] width 285 height 34
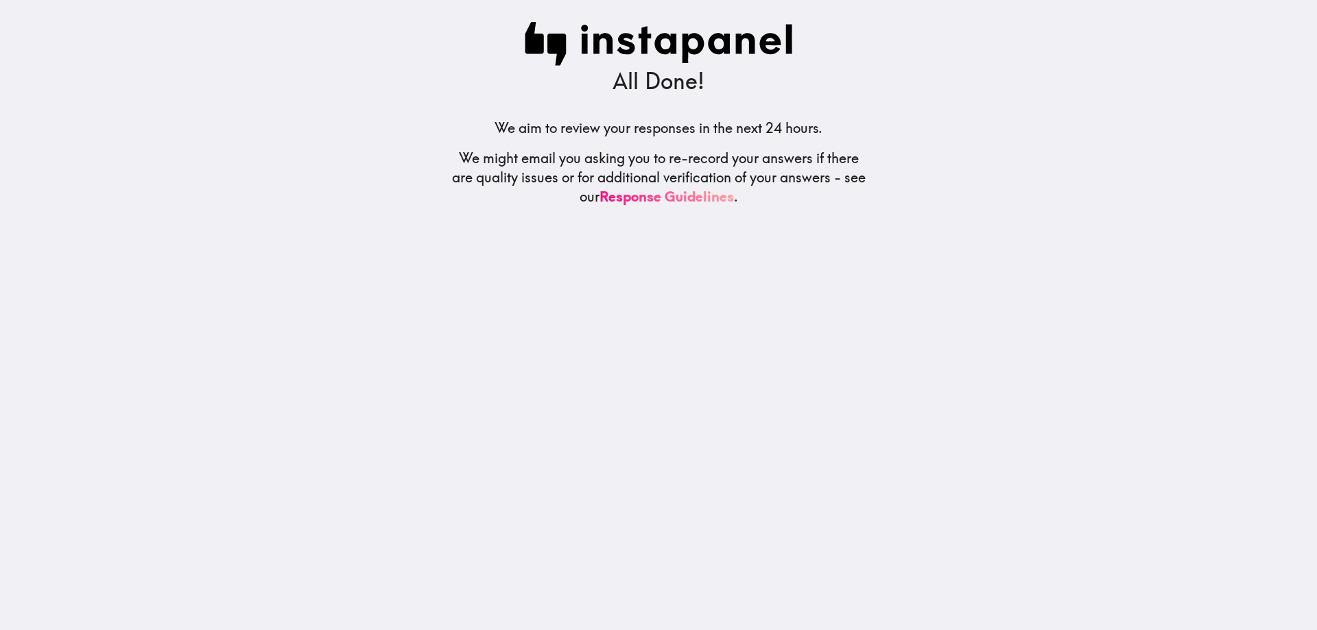
click at [848, 249] on div "All Done! We aim to review your responses in the next 24 hours. We might email …" at bounding box center [658, 315] width 439 height 630
